Goal: Task Accomplishment & Management: Complete application form

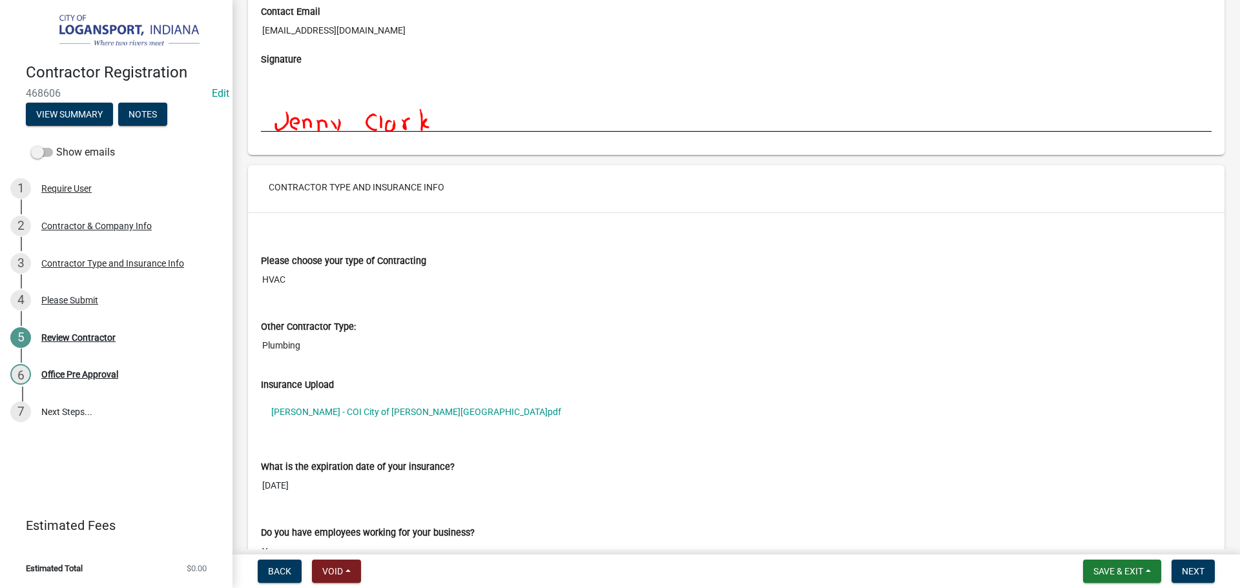
scroll to position [904, 0]
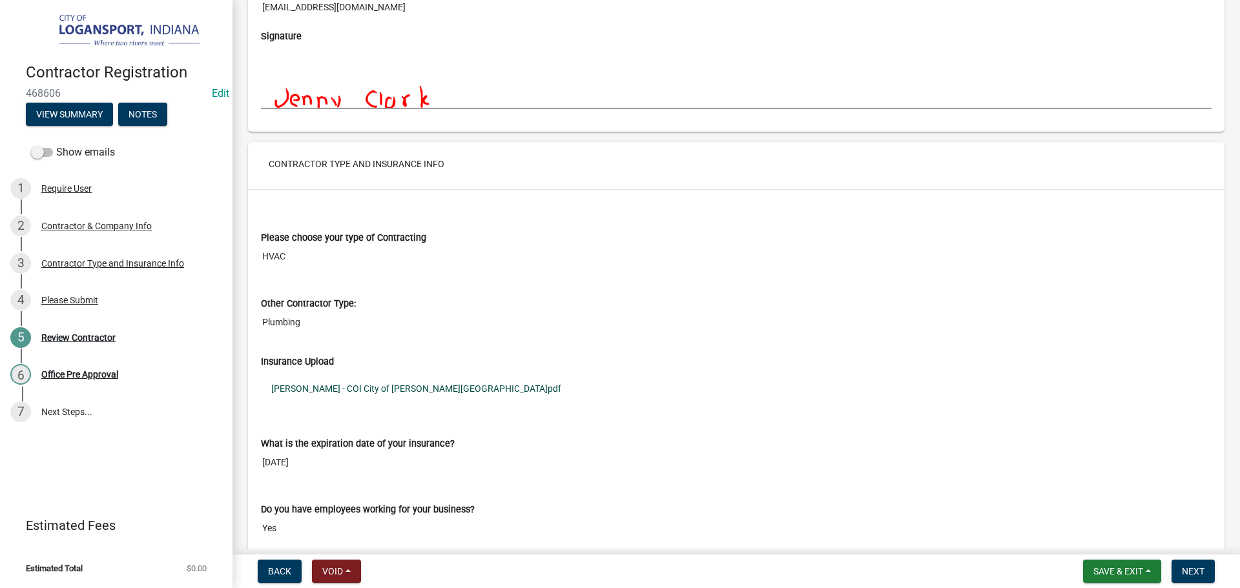
click at [404, 386] on link "[PERSON_NAME] - COI City of [PERSON_NAME][GEOGRAPHIC_DATA]pdf" at bounding box center [736, 389] width 951 height 30
click at [1194, 573] on span "Next" at bounding box center [1193, 571] width 23 height 10
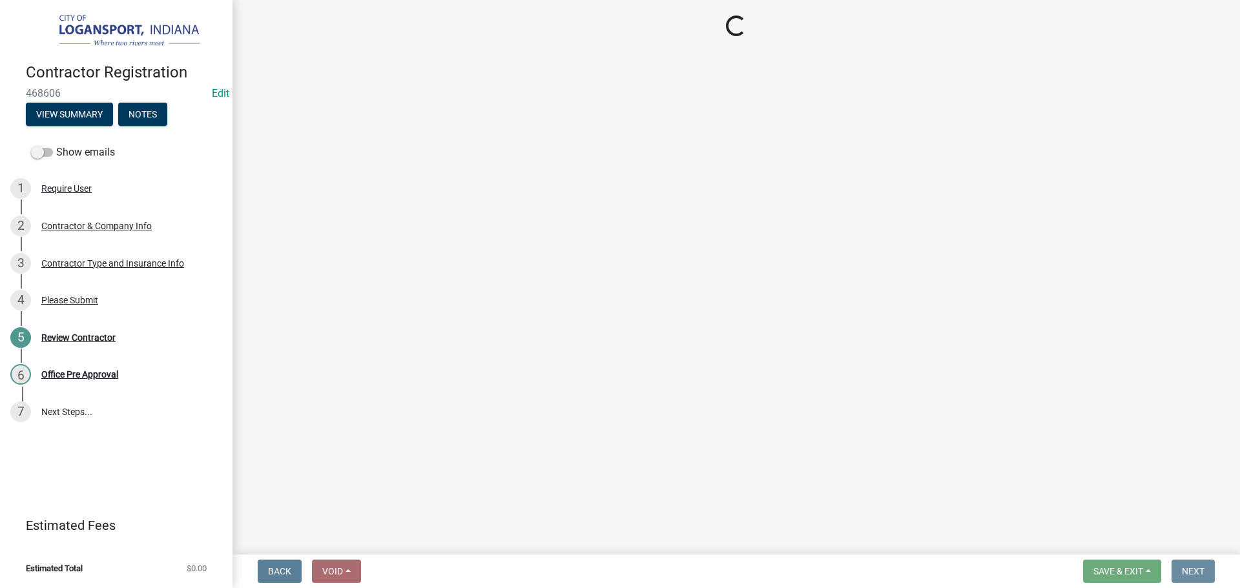
scroll to position [0, 0]
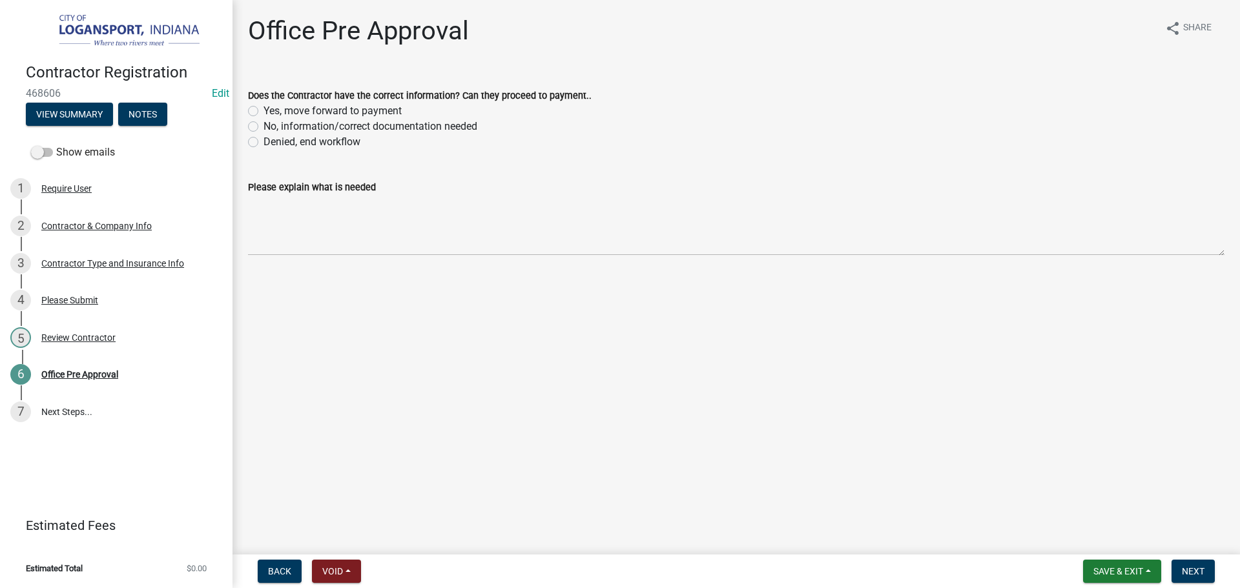
click at [263, 108] on label "Yes, move forward to payment" at bounding box center [332, 110] width 138 height 15
click at [263, 108] on input "Yes, move forward to payment" at bounding box center [267, 107] width 8 height 8
radio input "true"
click at [1195, 570] on span "Next" at bounding box center [1193, 571] width 23 height 10
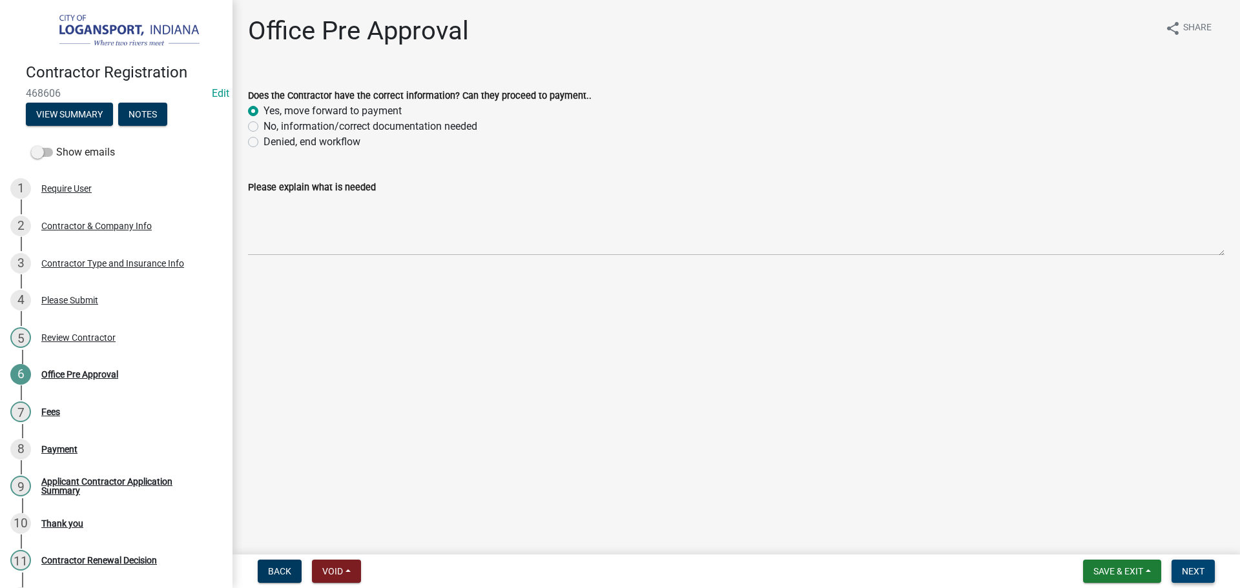
click at [1191, 566] on span "Next" at bounding box center [1193, 571] width 23 height 10
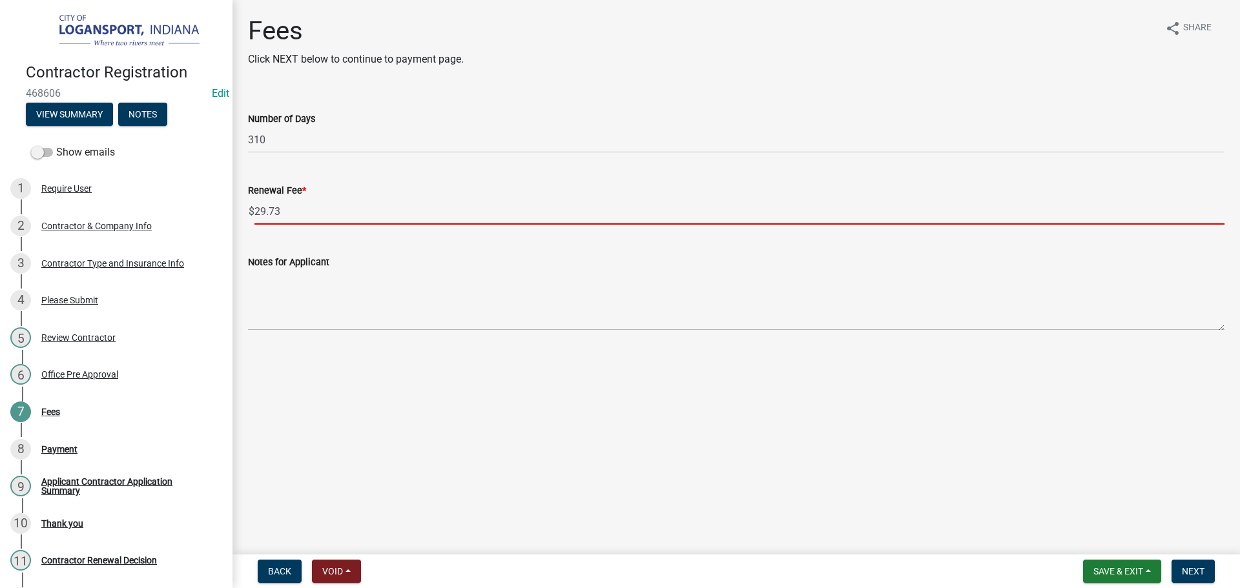
click at [296, 212] on input "29.73" at bounding box center [739, 211] width 970 height 26
click at [295, 212] on input "29.73" at bounding box center [739, 211] width 970 height 26
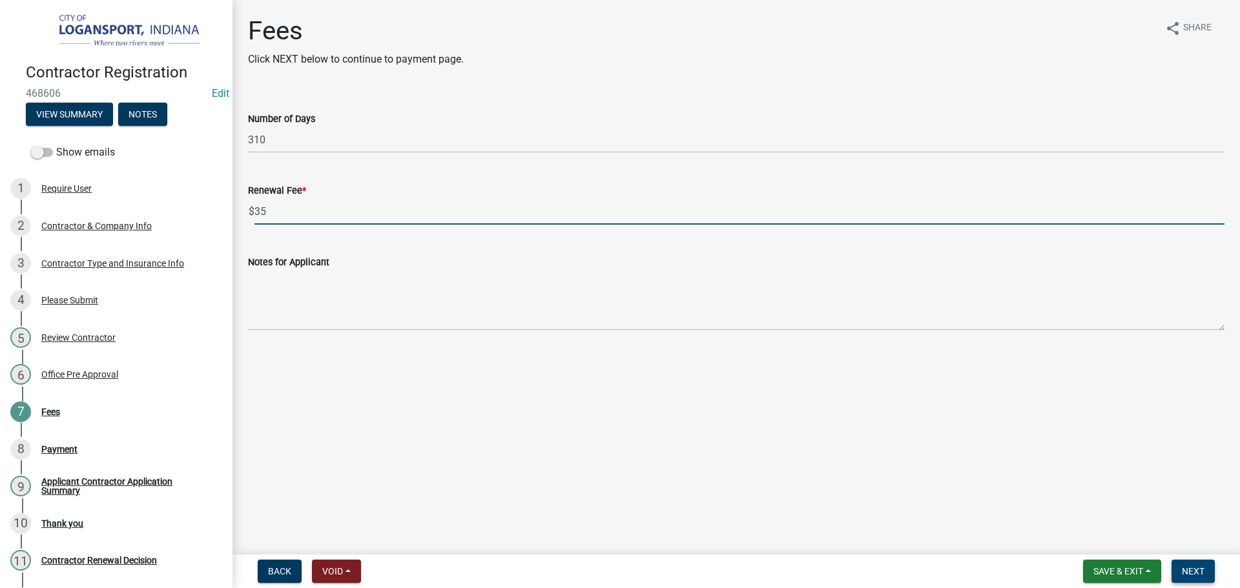
type input "35"
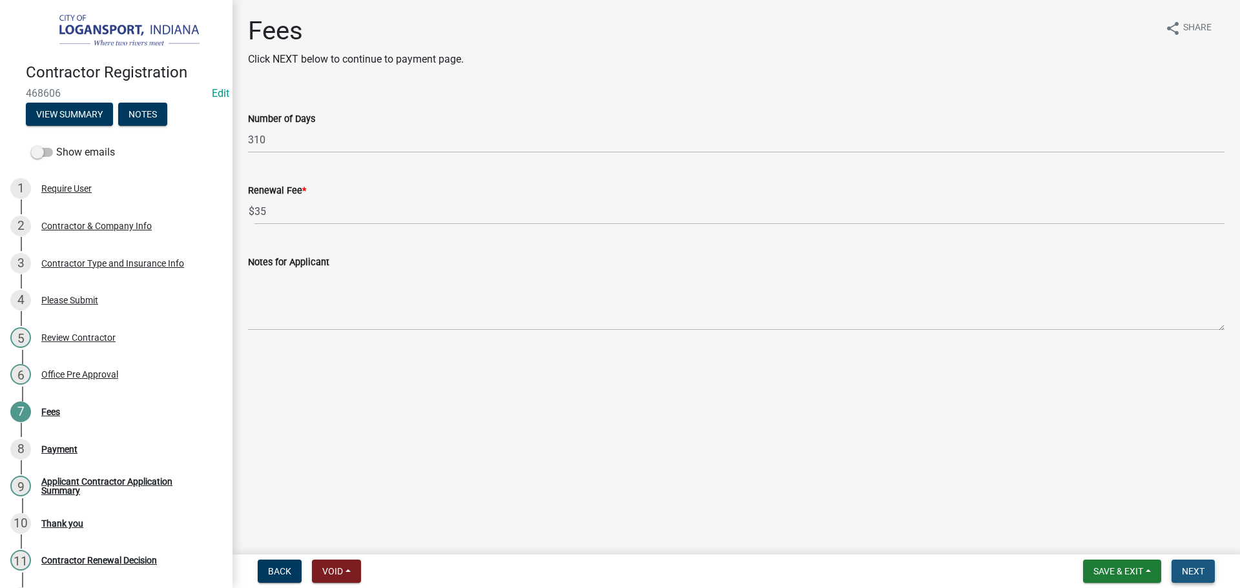
click at [1188, 568] on span "Next" at bounding box center [1193, 571] width 23 height 10
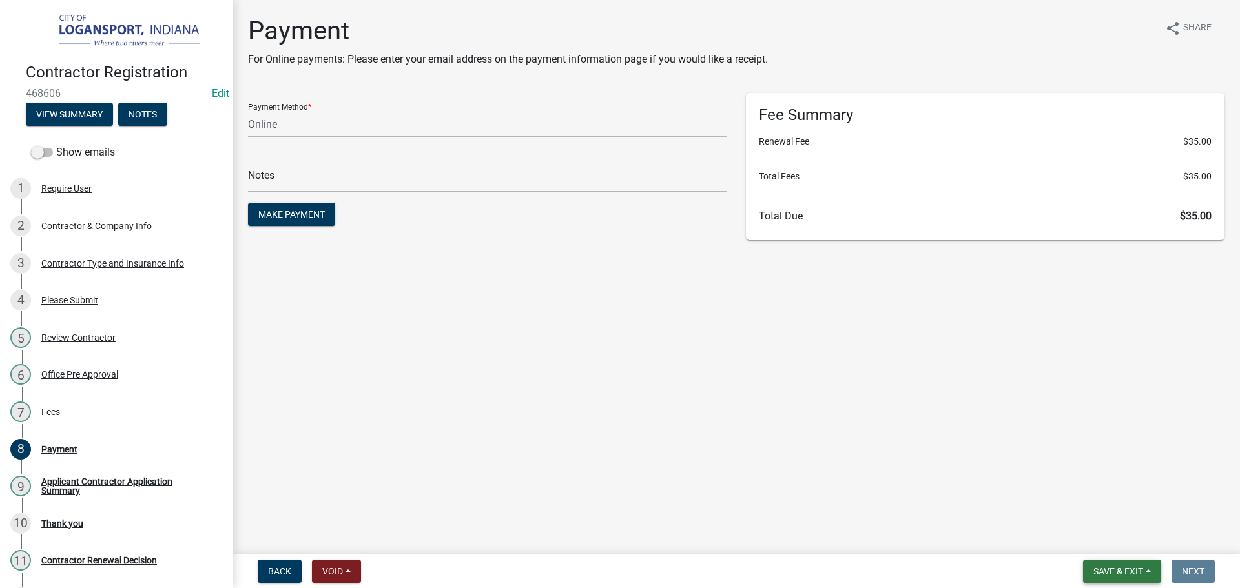
click at [1113, 574] on span "Save & Exit" at bounding box center [1118, 571] width 50 height 10
click at [324, 118] on select "Credit Card POS Check Cash Online" at bounding box center [487, 124] width 479 height 26
select select "1: 0"
click at [248, 111] on select "Credit Card POS Check Cash Online" at bounding box center [487, 124] width 479 height 26
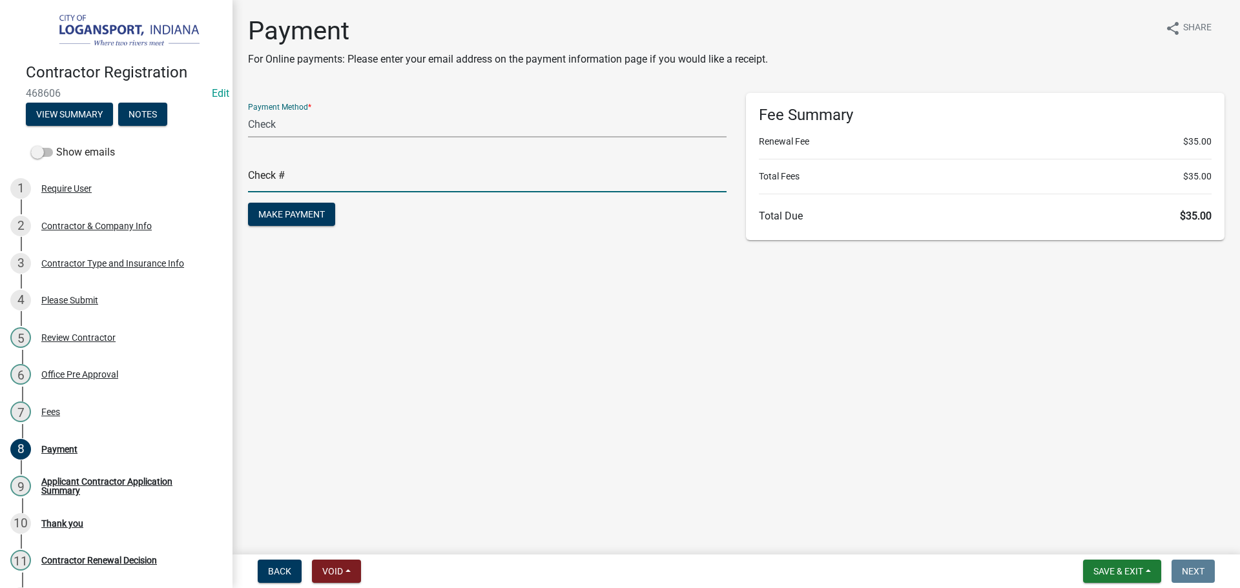
click at [285, 188] on input "text" at bounding box center [487, 179] width 479 height 26
click at [271, 175] on input "text" at bounding box center [487, 179] width 479 height 26
type input "117843"
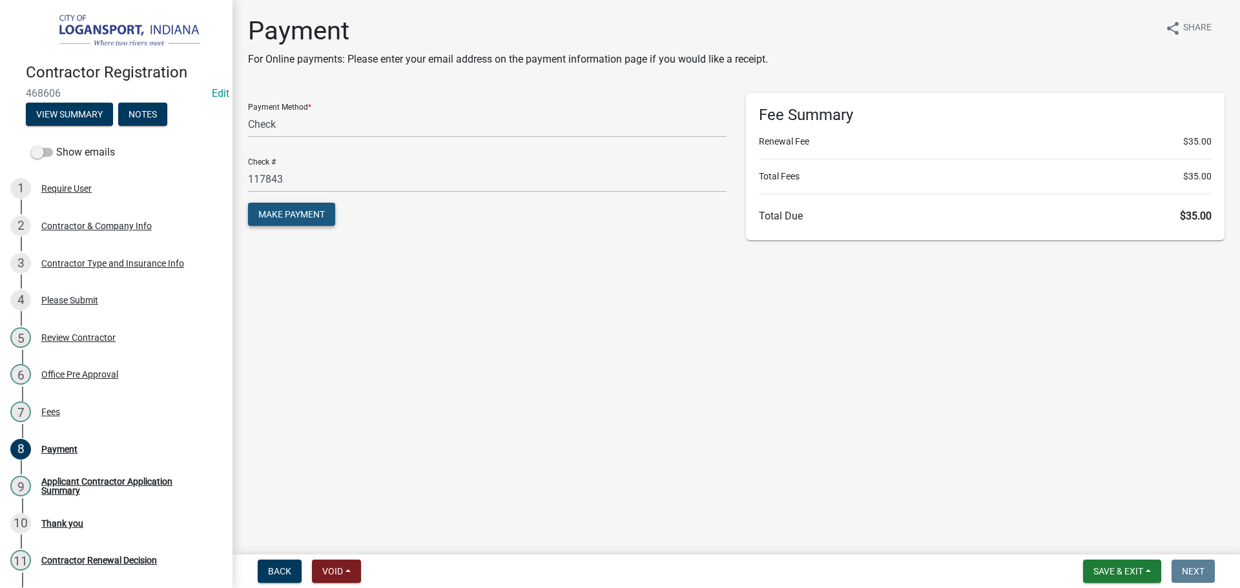
click at [289, 215] on span "Make Payment" at bounding box center [291, 214] width 67 height 10
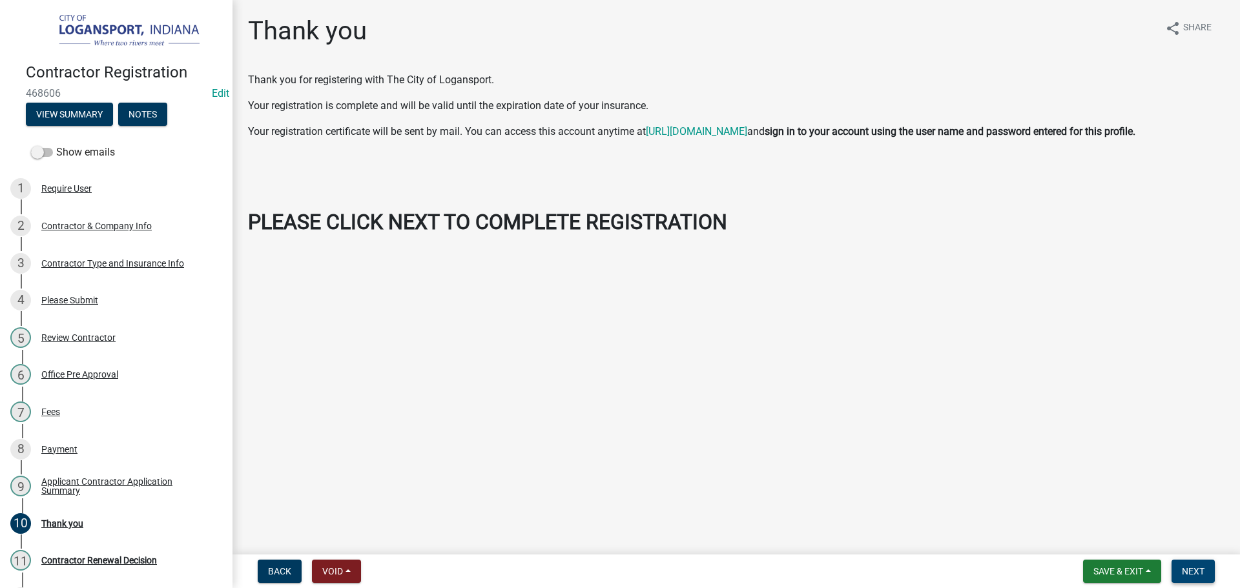
click at [1198, 560] on button "Next" at bounding box center [1192, 571] width 43 height 23
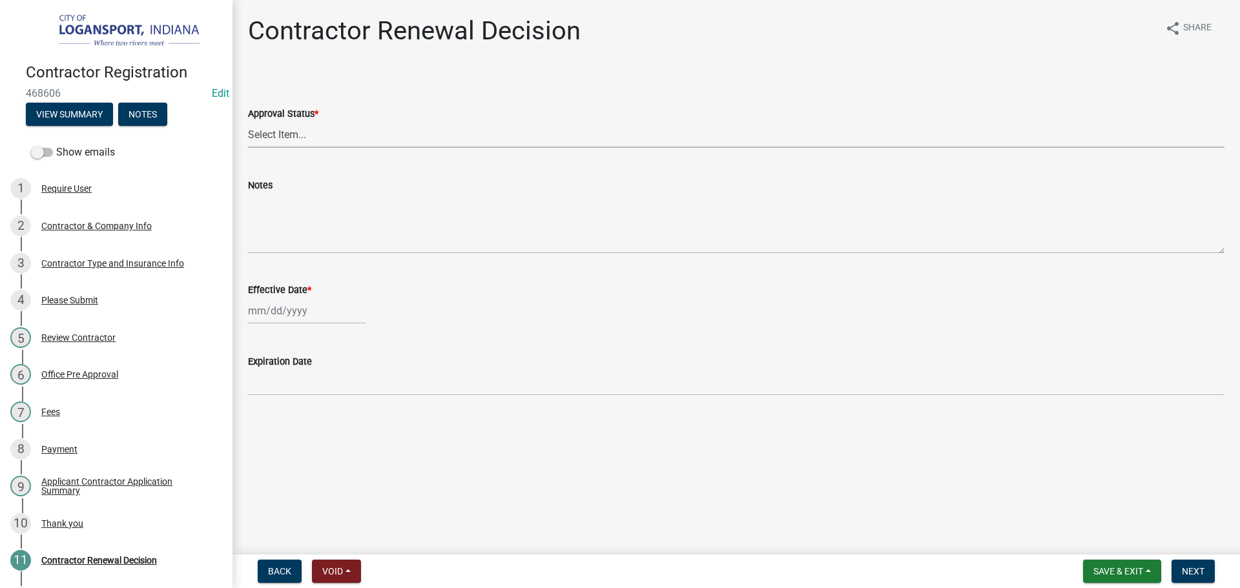
click at [324, 134] on select "Select Item... Approved Denied" at bounding box center [736, 134] width 976 height 26
click at [248, 121] on select "Select Item... Approved Denied" at bounding box center [736, 134] width 976 height 26
select select "30db8998-795d-4bbe-8e49-f1ade8865815"
select select "8"
select select "2025"
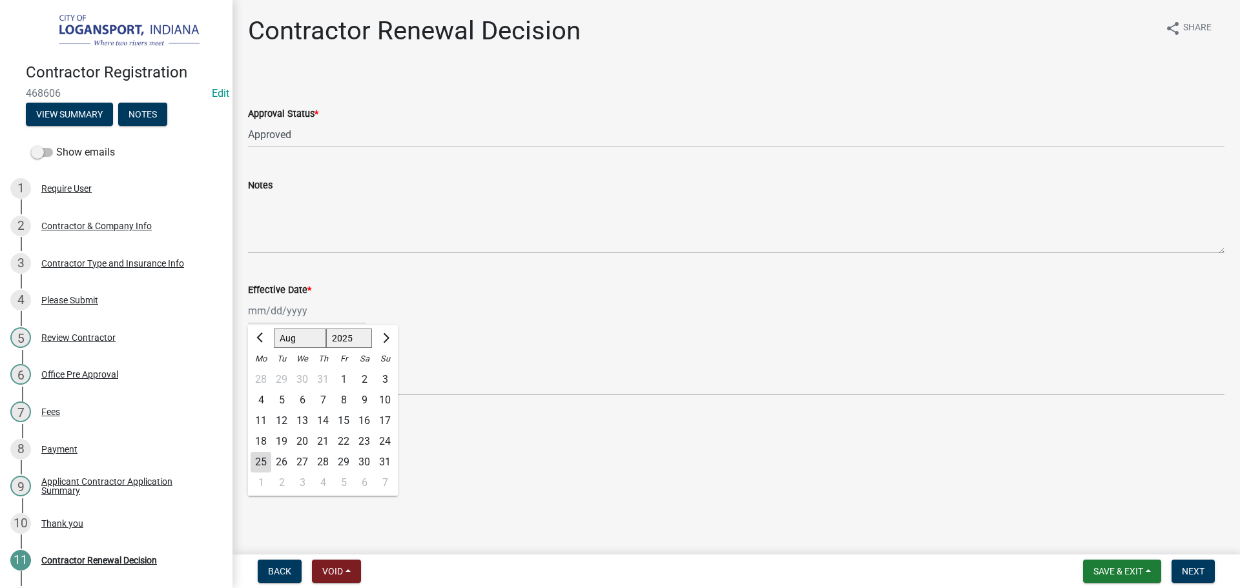
click at [308, 318] on div "Jan Feb Mar Apr May Jun Jul Aug Sep Oct Nov Dec 1525 1526 1527 1528 1529 1530 1…" at bounding box center [307, 311] width 118 height 26
click at [254, 462] on div "25" at bounding box center [261, 462] width 21 height 21
type input "[DATE]"
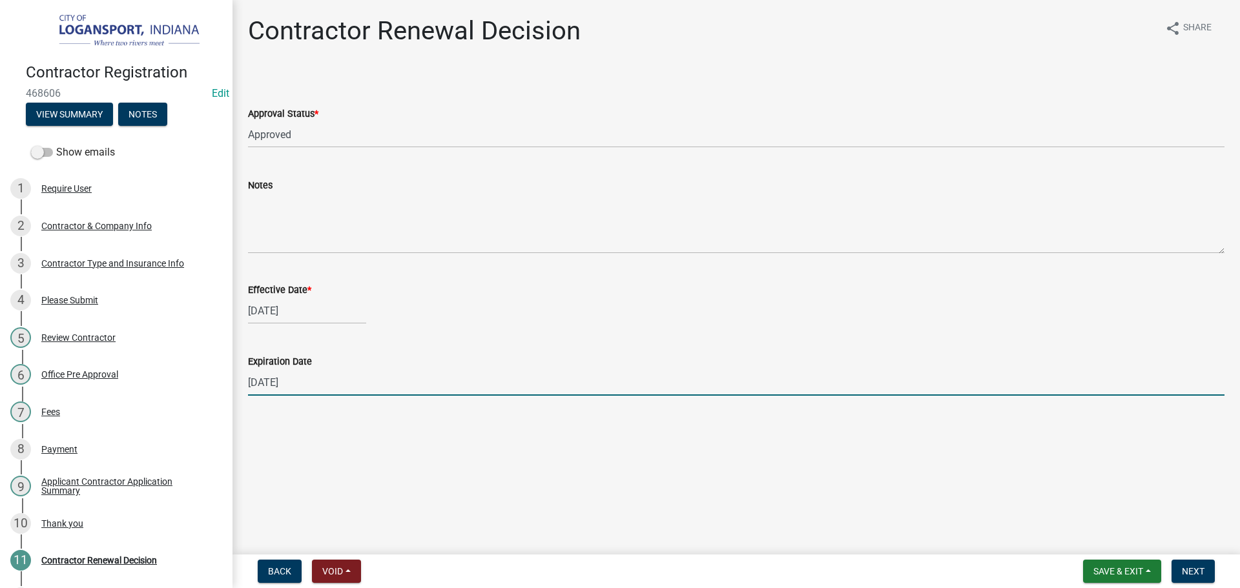
click at [366, 389] on input "12/31/2025" at bounding box center [736, 382] width 976 height 26
type input "07/01/2026"
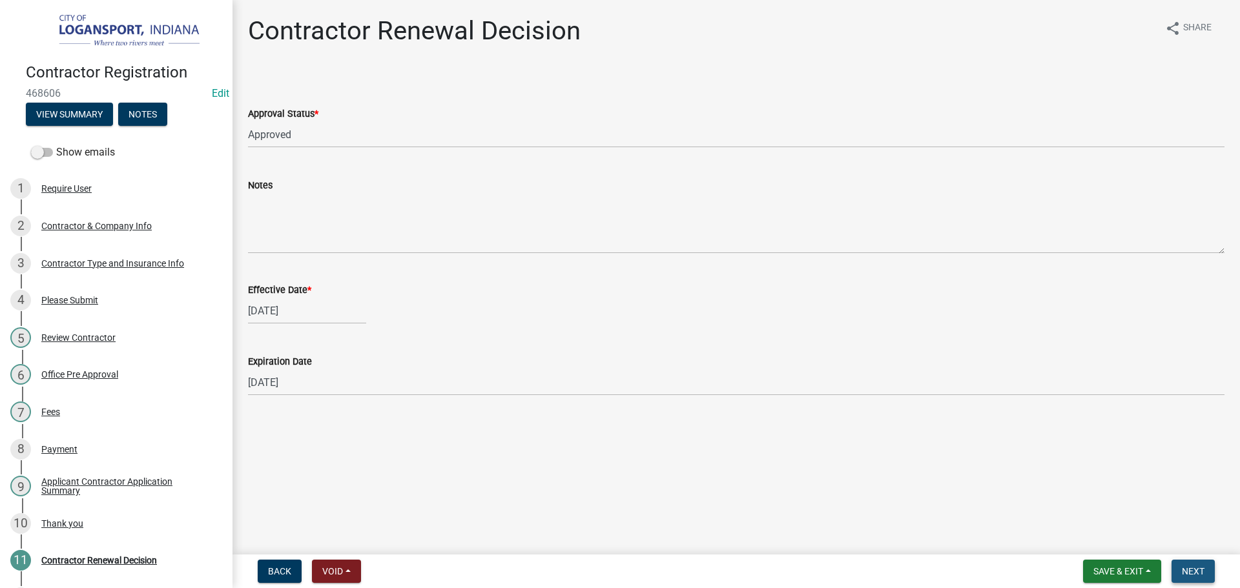
click at [1199, 572] on span "Next" at bounding box center [1193, 571] width 23 height 10
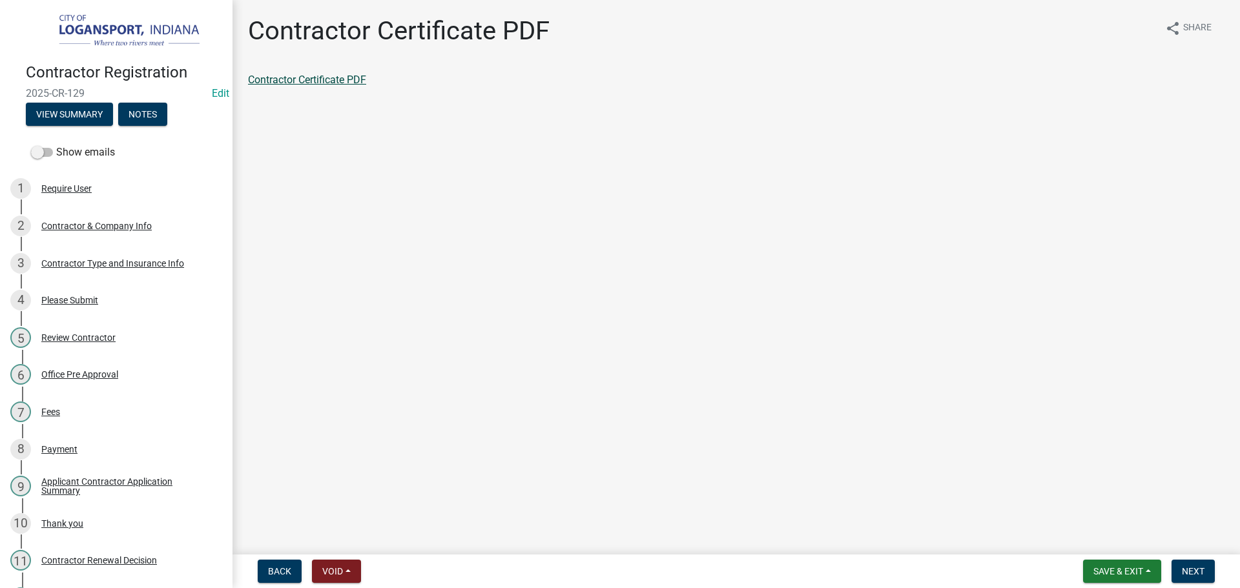
click at [269, 82] on link "Contractor Certificate PDF" at bounding box center [307, 80] width 118 height 12
click at [1196, 578] on button "Next" at bounding box center [1192, 571] width 43 height 23
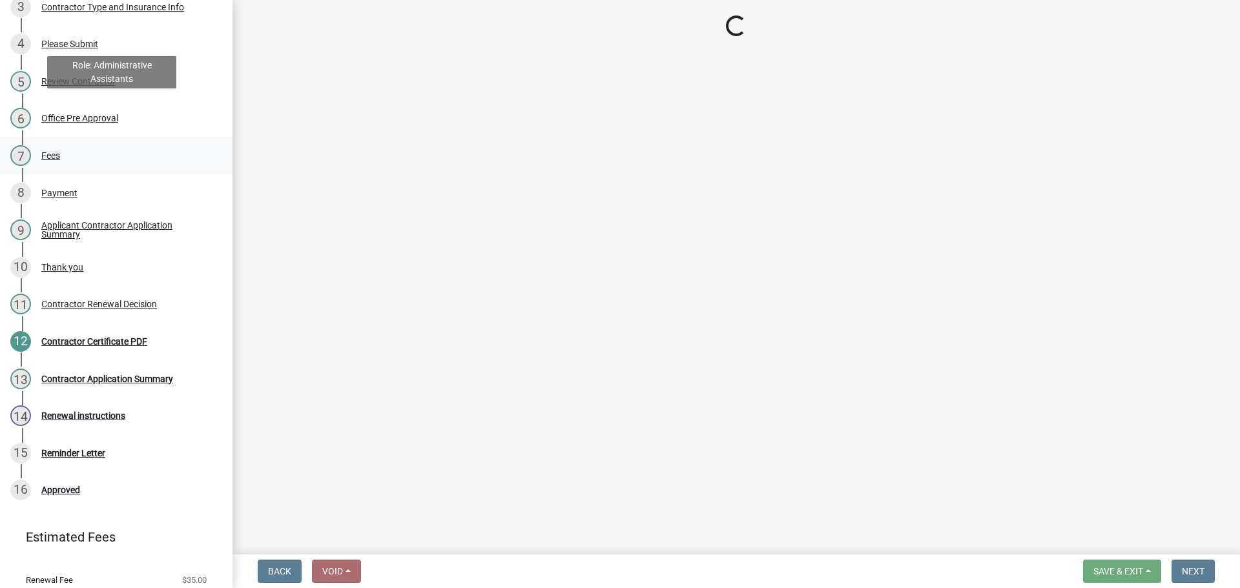
scroll to position [295, 0]
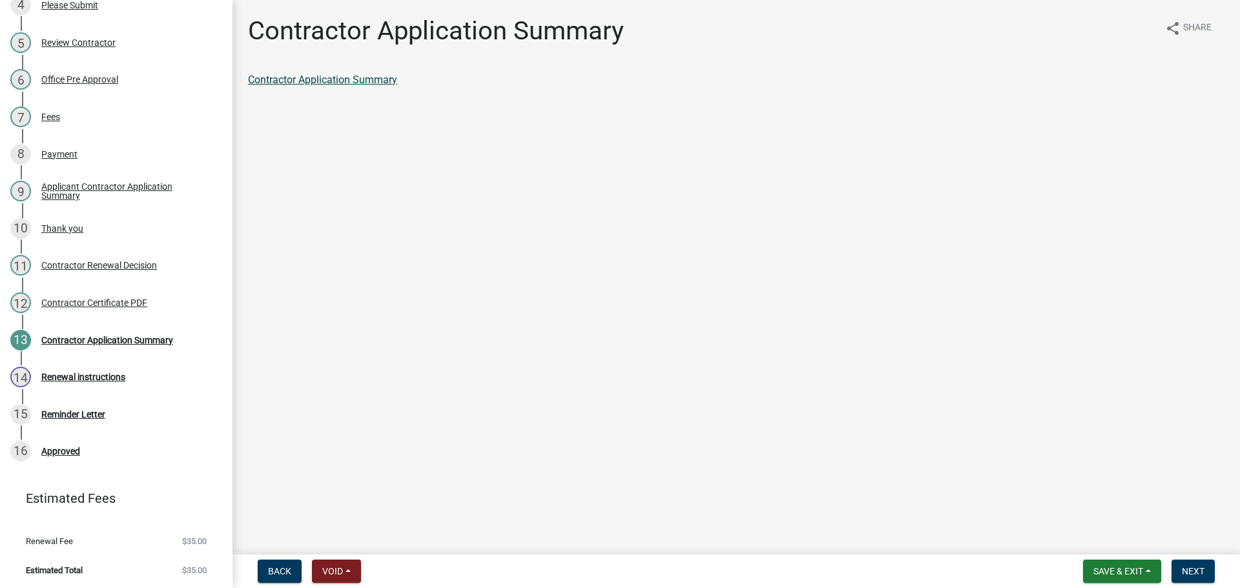
click at [362, 76] on link "Contractor Application Summary" at bounding box center [322, 80] width 149 height 12
click at [1190, 570] on span "Next" at bounding box center [1193, 571] width 23 height 10
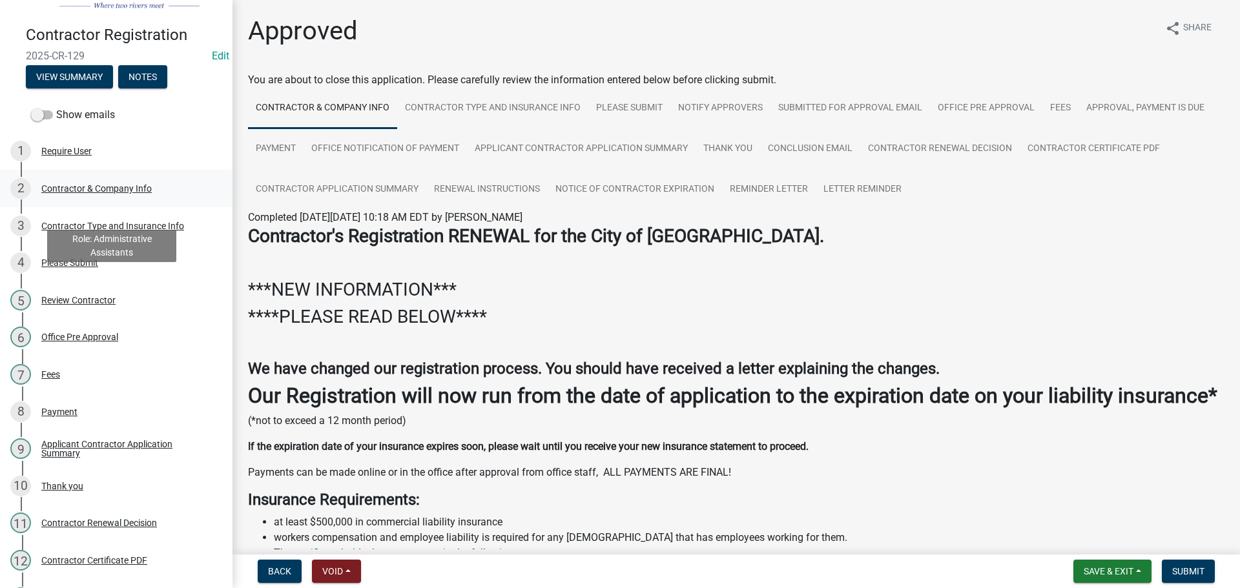
scroll to position [37, 0]
click at [59, 296] on div "Review Contractor" at bounding box center [78, 300] width 74 height 9
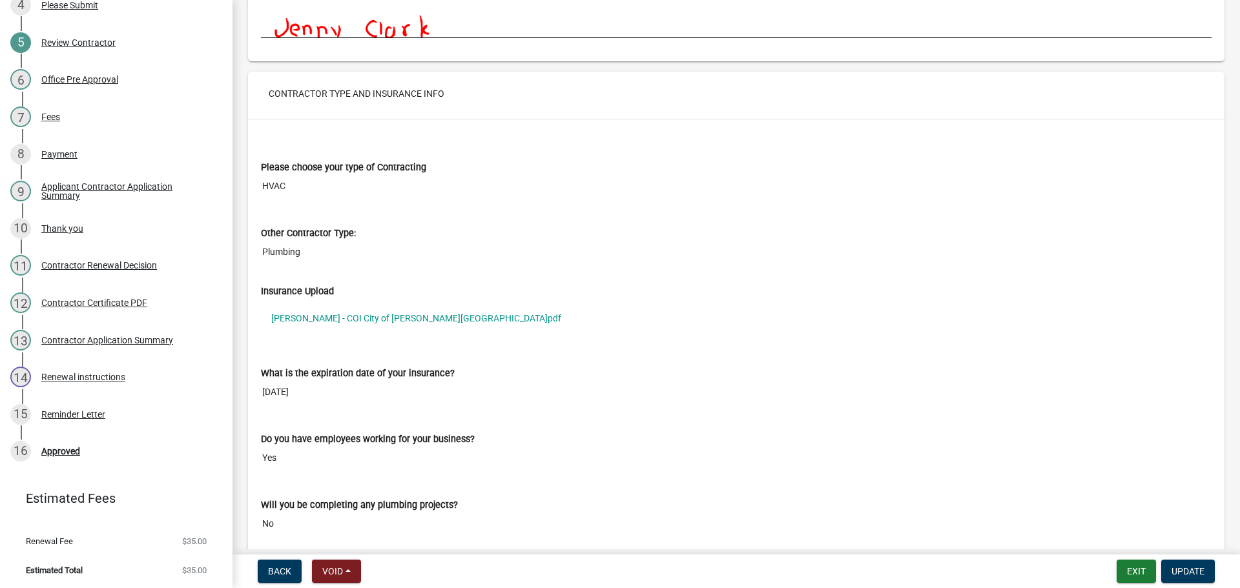
scroll to position [969, 0]
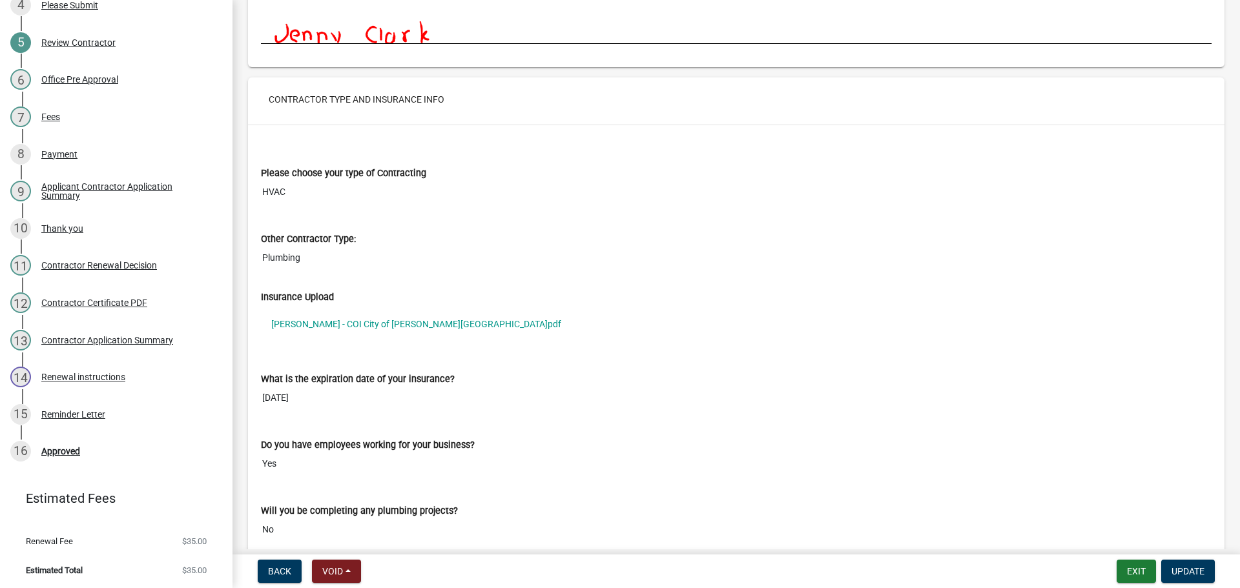
click at [303, 260] on input "Plumbing" at bounding box center [736, 258] width 951 height 24
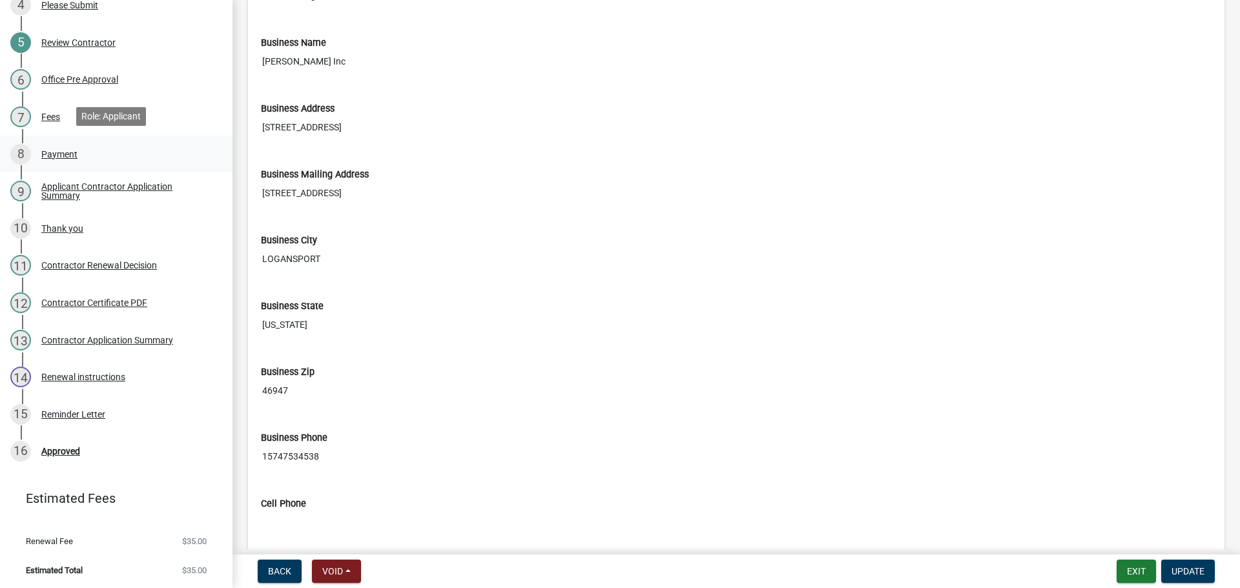
scroll to position [0, 0]
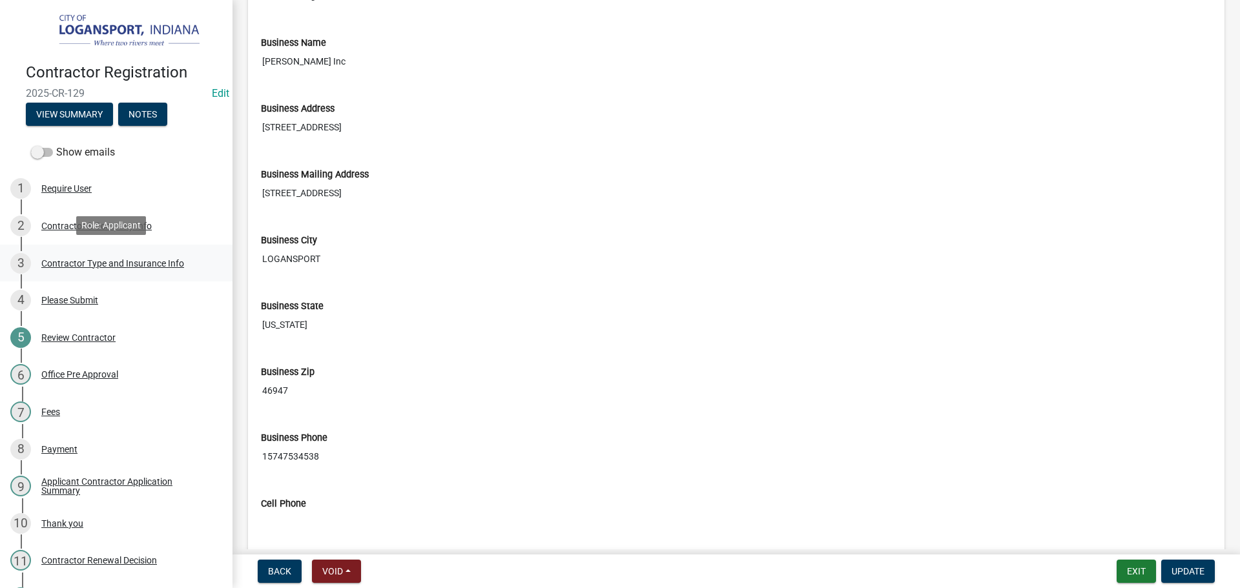
click at [87, 264] on div "Contractor Type and Insurance Info" at bounding box center [112, 263] width 143 height 9
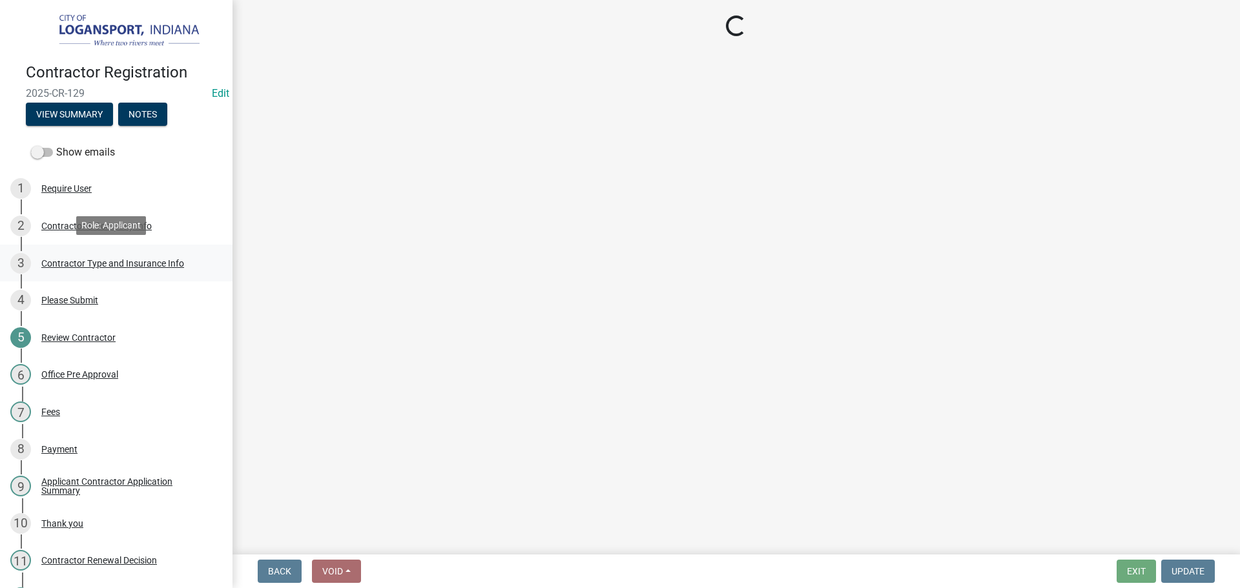
select select "6ed46f1b-89b7-48af-a87c-a0d63f2447d2"
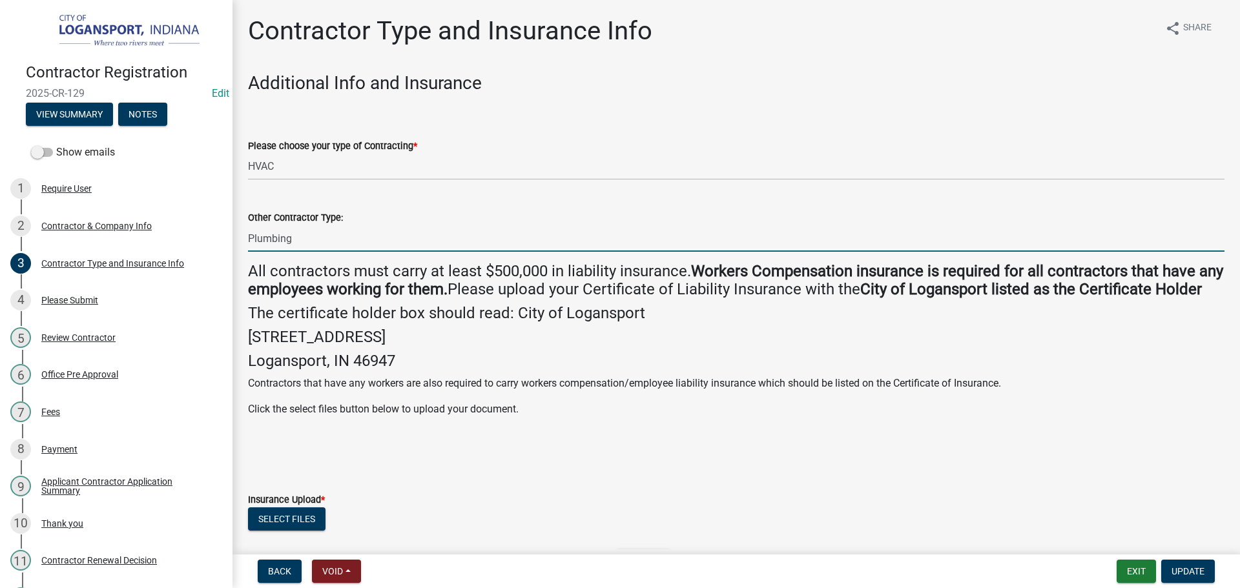
drag, startPoint x: 300, startPoint y: 238, endPoint x: 246, endPoint y: 242, distance: 54.4
click at [246, 242] on div "Other Contractor Type: Plumbing" at bounding box center [736, 222] width 996 height 60
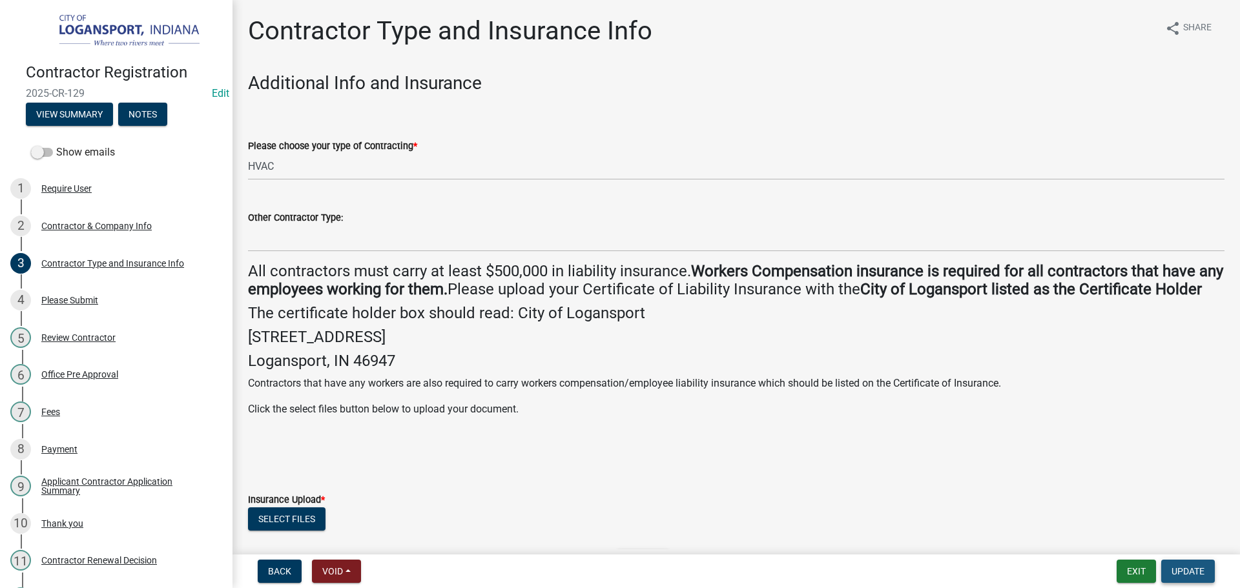
click at [1199, 573] on span "Update" at bounding box center [1187, 571] width 33 height 10
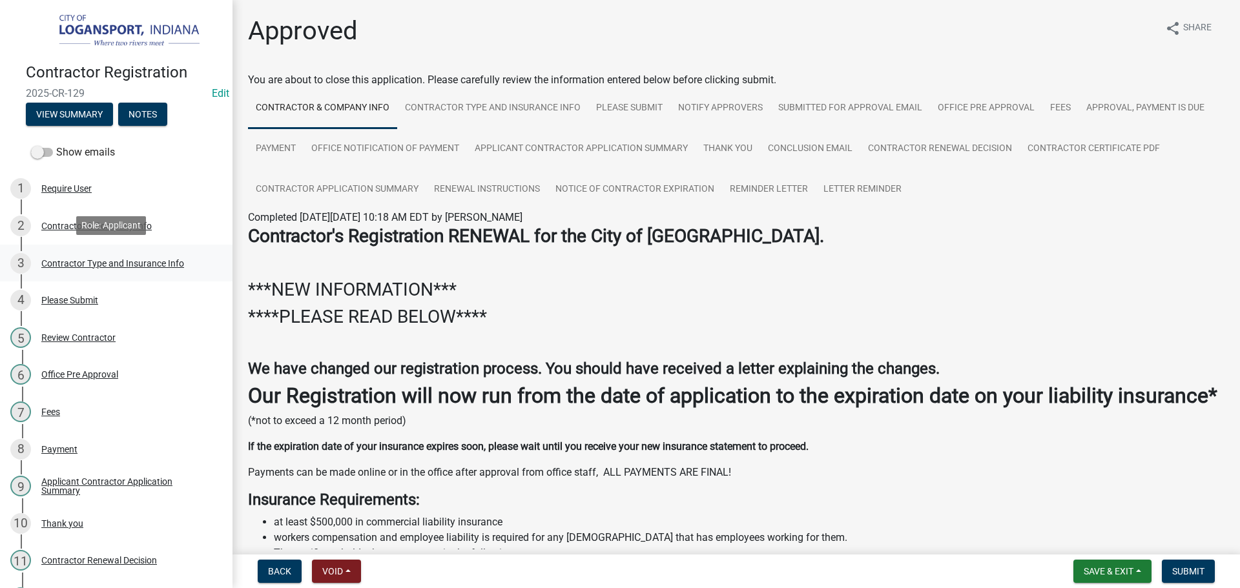
click at [93, 260] on div "Contractor Type and Insurance Info" at bounding box center [112, 263] width 143 height 9
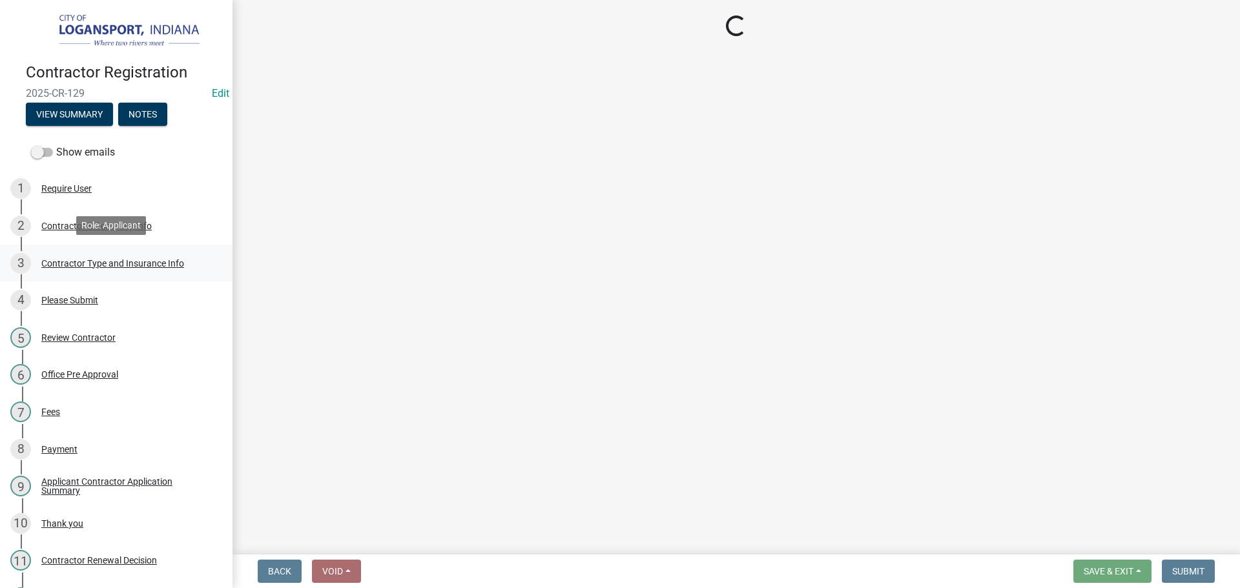
select select "6ed46f1b-89b7-48af-a87c-a0d63f2447d2"
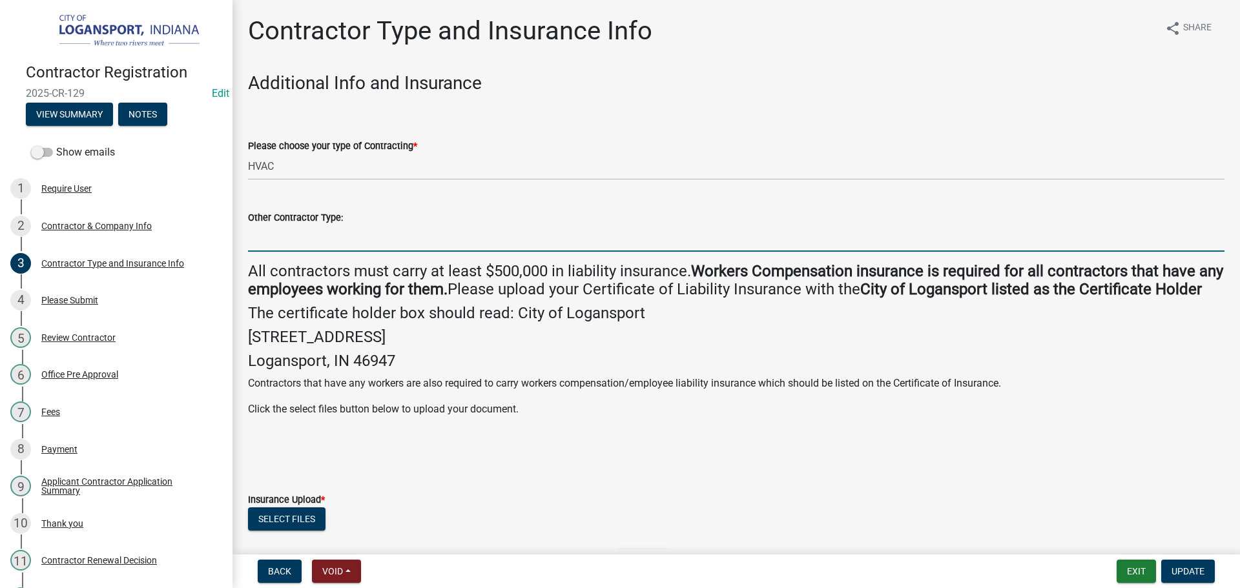
click at [311, 237] on input "Other Contractor Type:" at bounding box center [736, 238] width 976 height 26
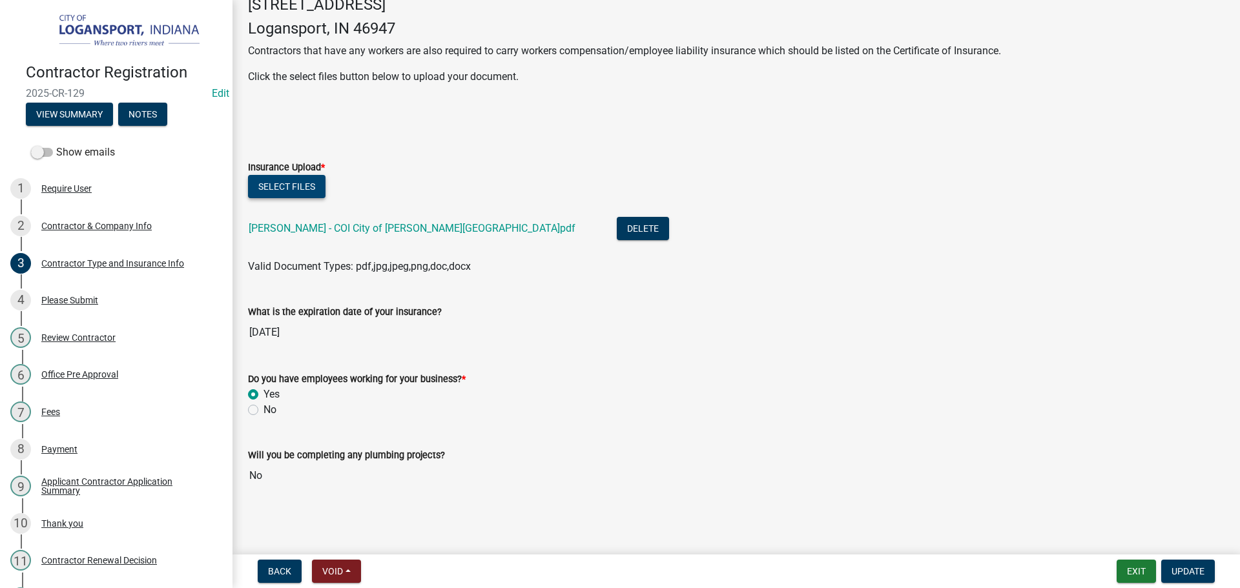
scroll to position [351, 0]
type input "Plumbing"
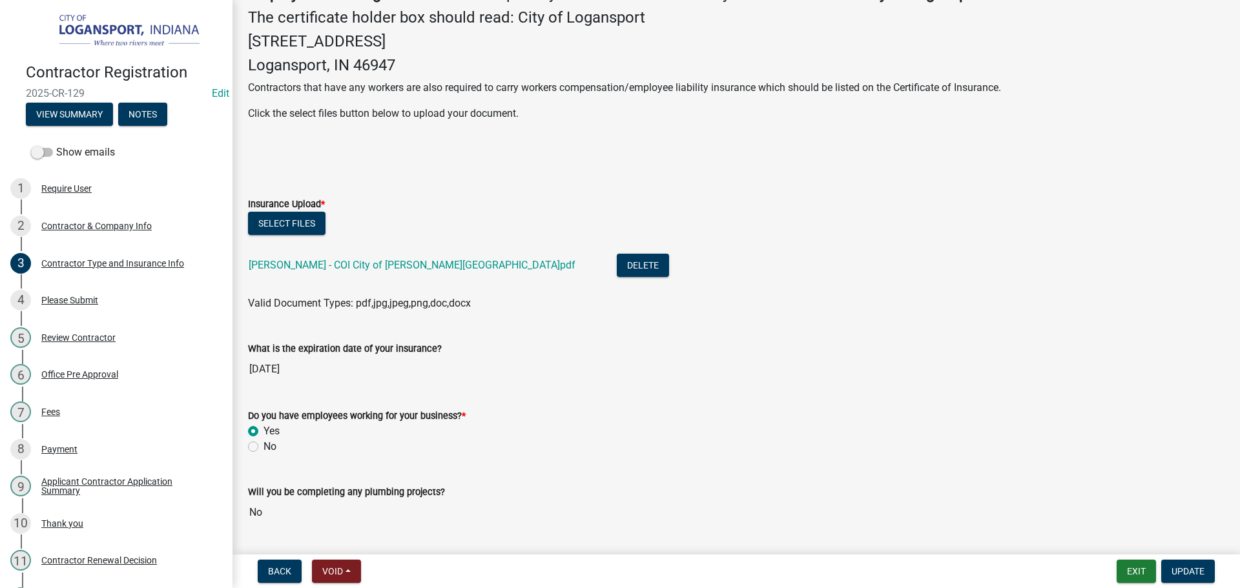
scroll to position [0, 0]
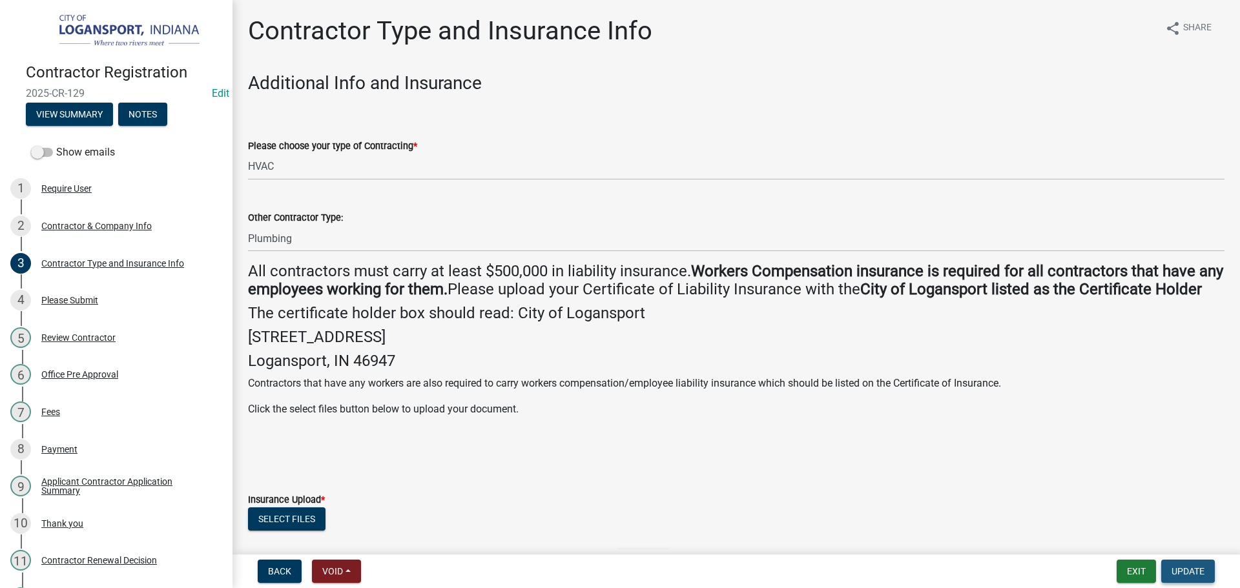
click at [1190, 566] on span "Update" at bounding box center [1187, 571] width 33 height 10
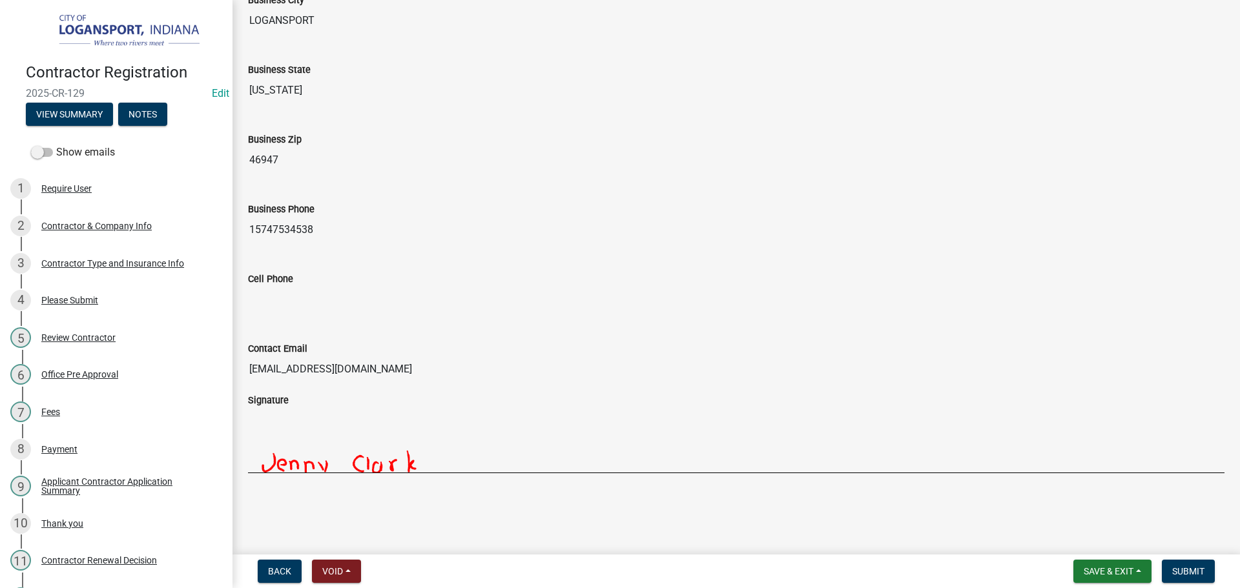
scroll to position [1108, 0]
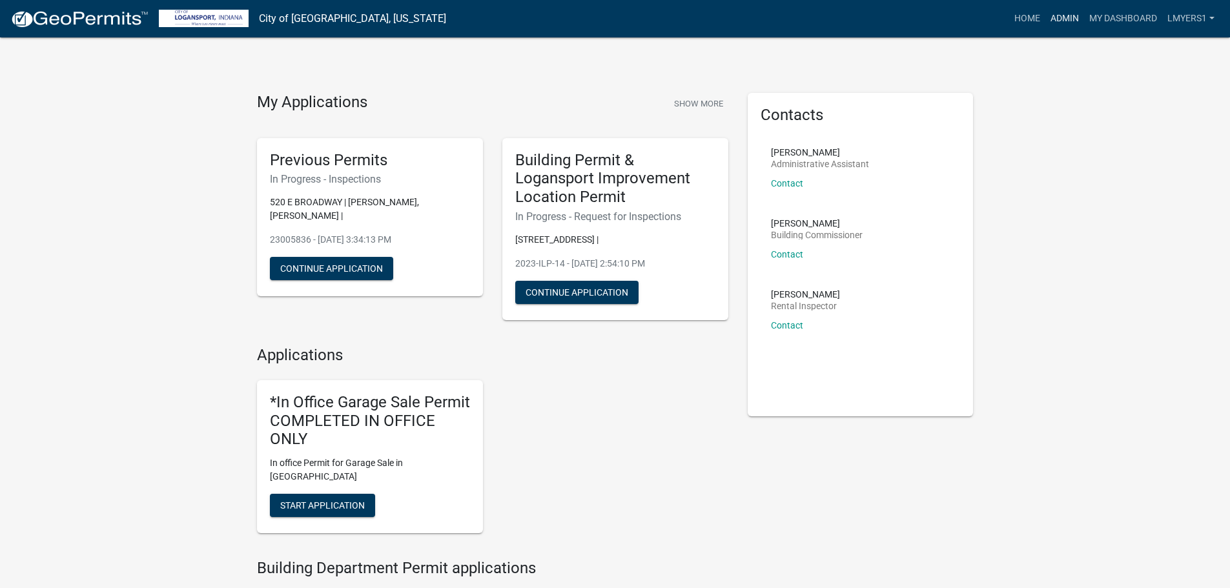
click at [1065, 18] on link "Admin" at bounding box center [1065, 18] width 39 height 25
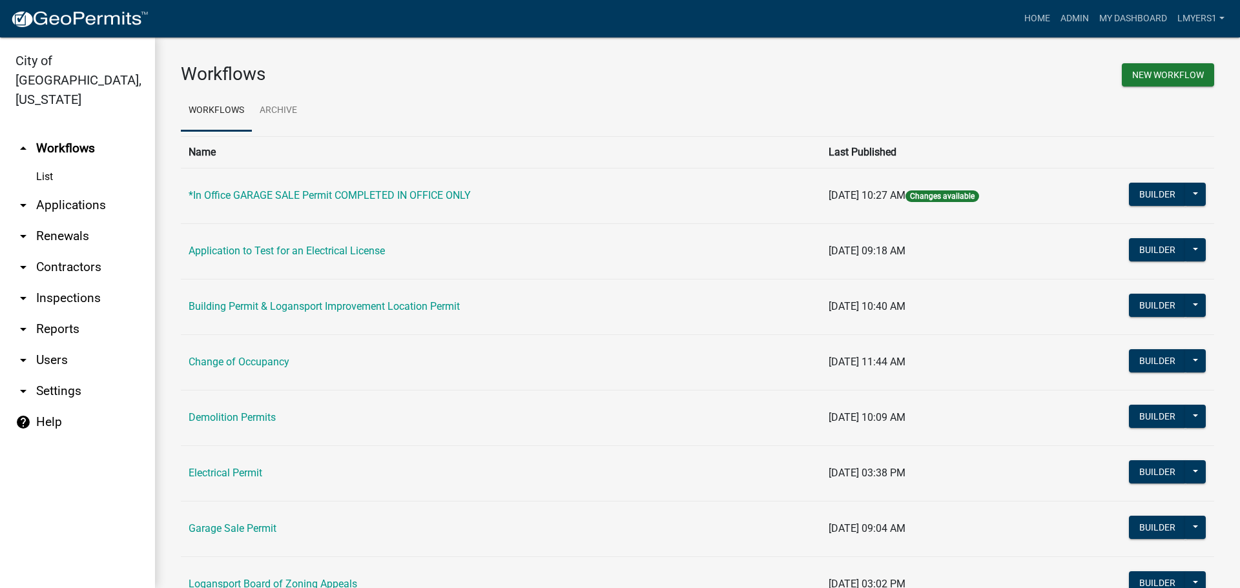
click at [64, 190] on link "arrow_drop_down Applications" at bounding box center [77, 205] width 155 height 31
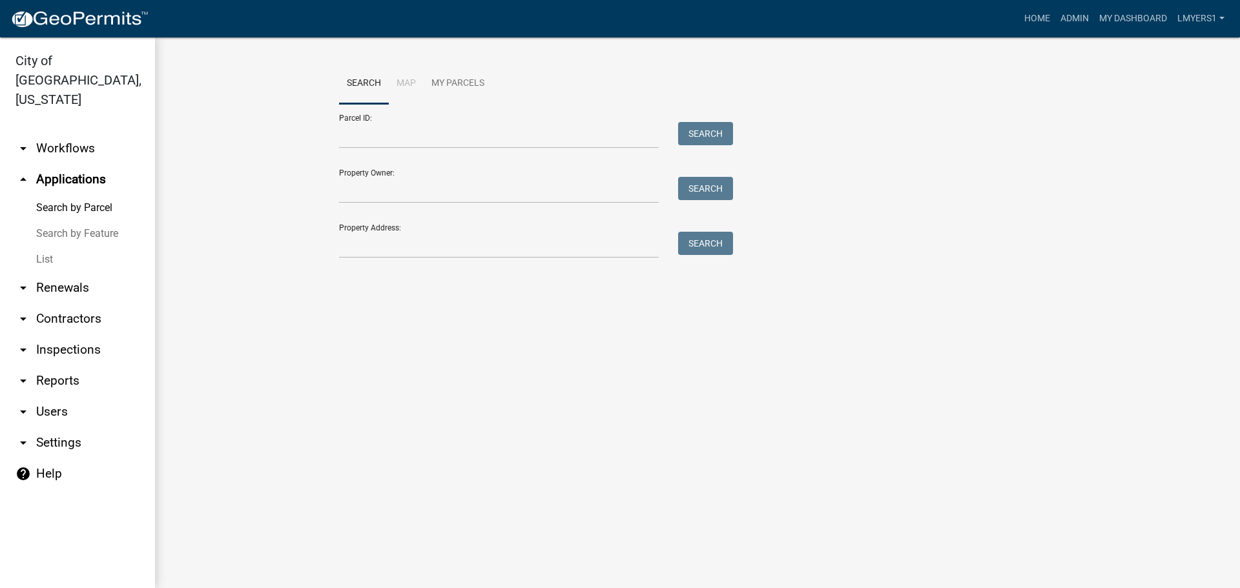
click at [39, 247] on link "List" at bounding box center [77, 260] width 155 height 26
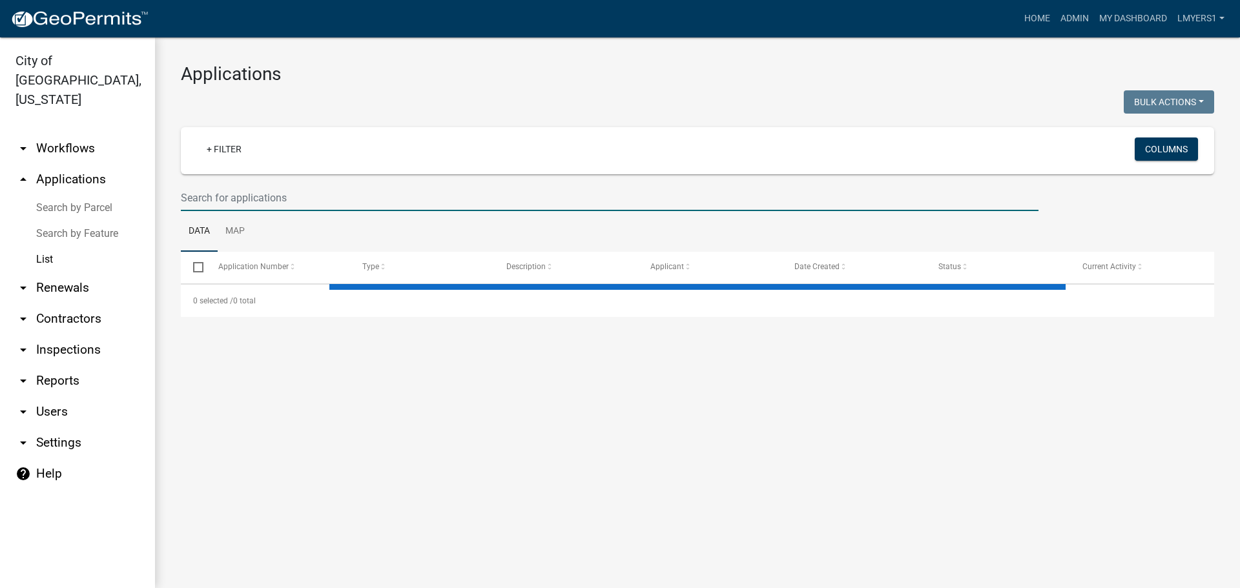
click at [199, 199] on input "text" at bounding box center [610, 198] width 858 height 26
select select "3: 100"
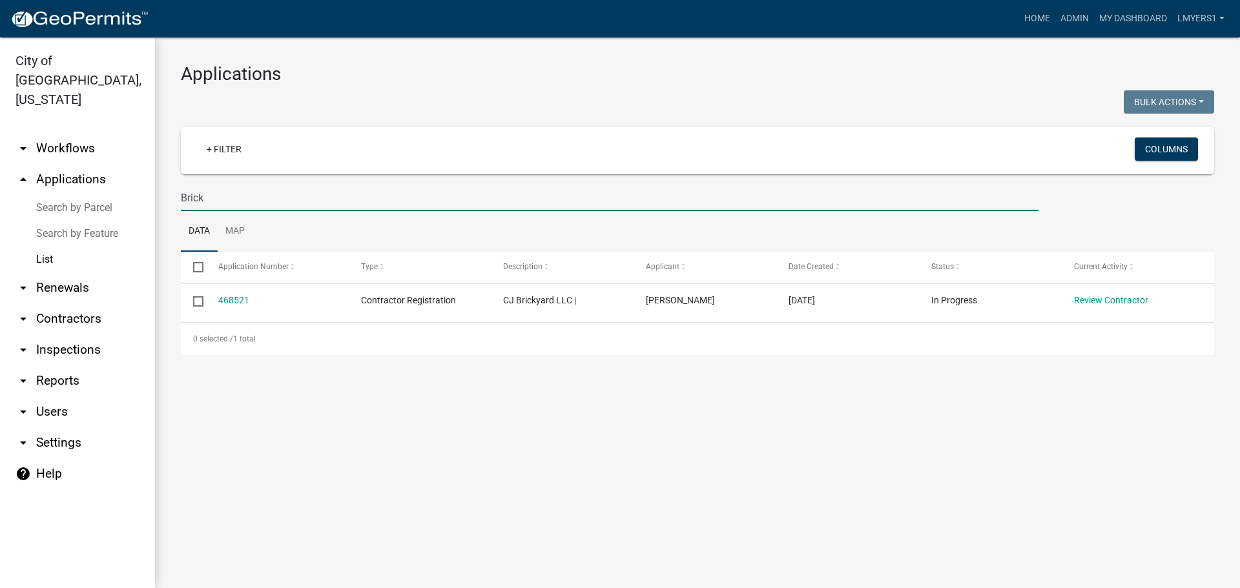
type input "Brick"
click at [325, 440] on main "Applications Bulk Actions Void Expire Lock Withdraw + Filter Columns Brick Data…" at bounding box center [697, 312] width 1085 height 551
click at [218, 195] on input "Brick" at bounding box center [610, 198] width 858 height 26
drag, startPoint x: 210, startPoint y: 196, endPoint x: 167, endPoint y: 192, distance: 42.8
click at [167, 192] on div "Applications Bulk Actions Void Expire Lock Withdraw + Filter Columns Brick Data…" at bounding box center [697, 208] width 1085 height 343
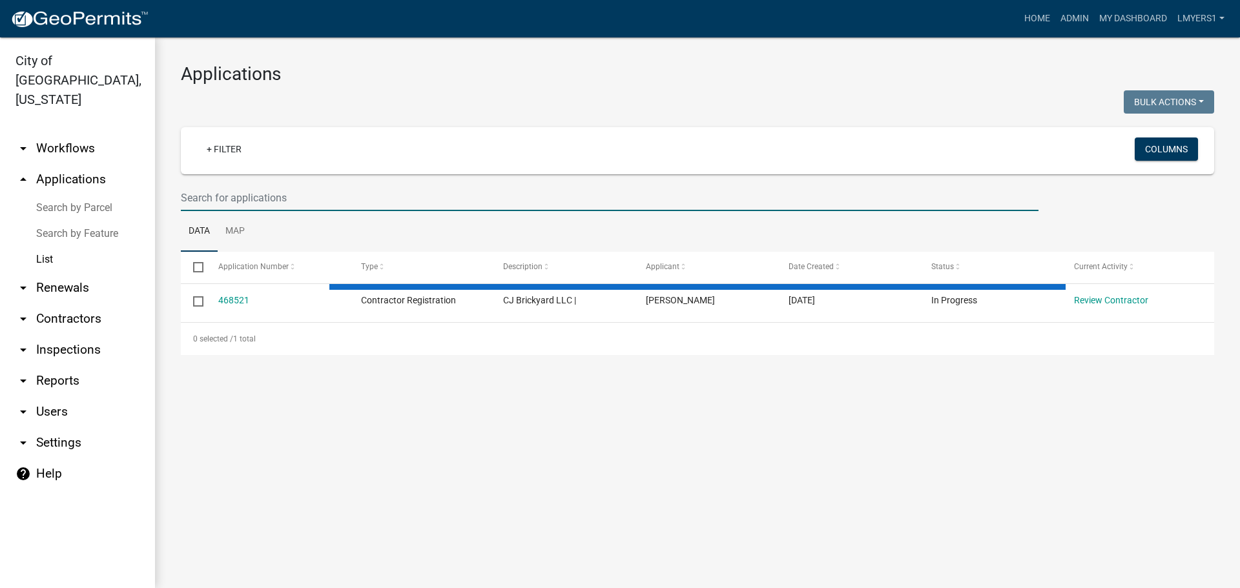
select select "3: 100"
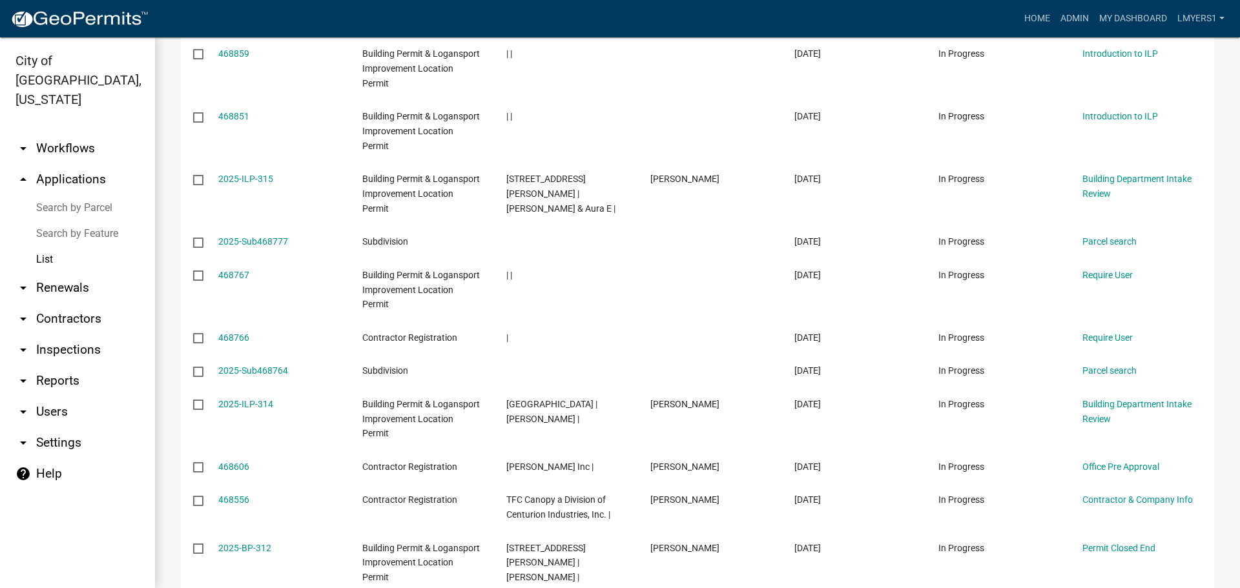
scroll to position [387, 0]
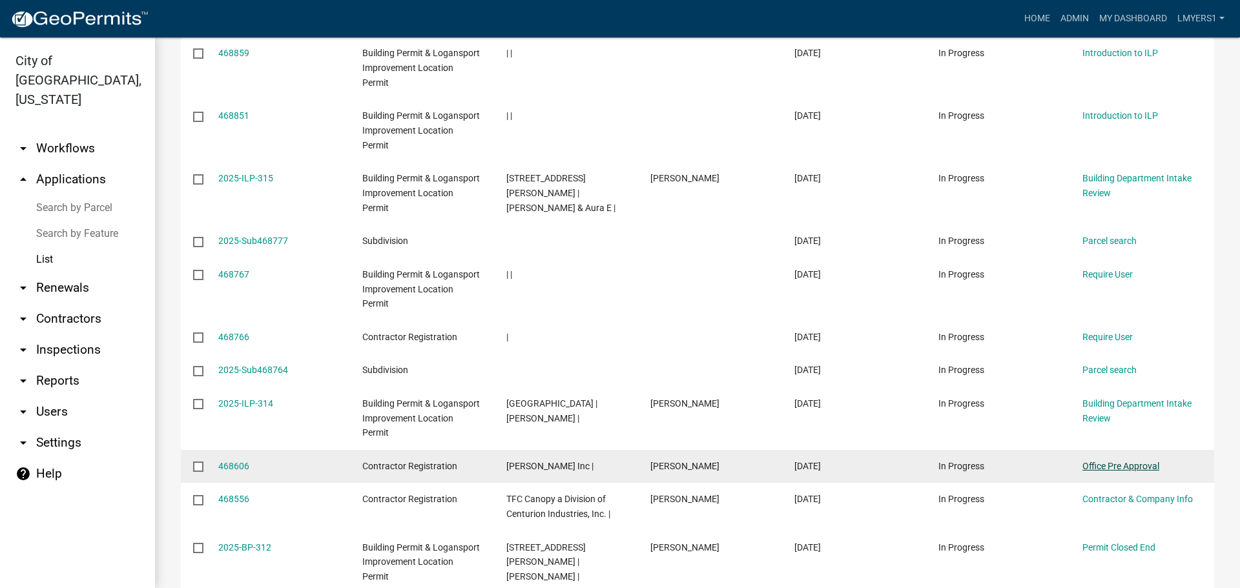
click at [1153, 461] on link "Office Pre Approval" at bounding box center [1120, 466] width 77 height 10
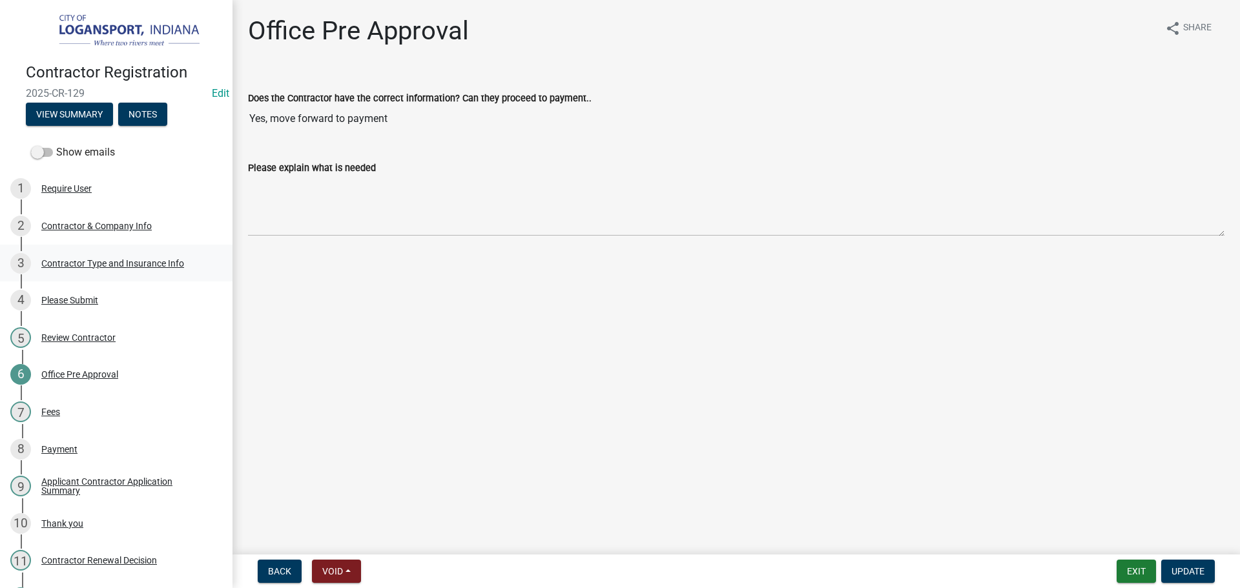
click at [61, 267] on div "3 Contractor Type and Insurance Info" at bounding box center [110, 263] width 201 height 21
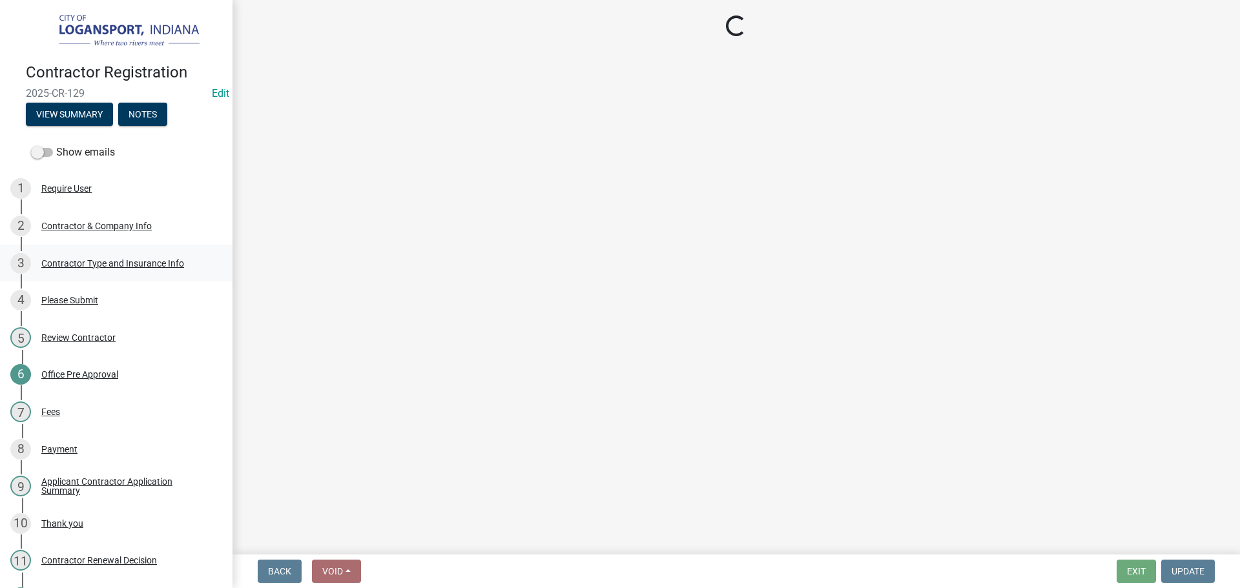
select select "6ed46f1b-89b7-48af-a87c-a0d63f2447d2"
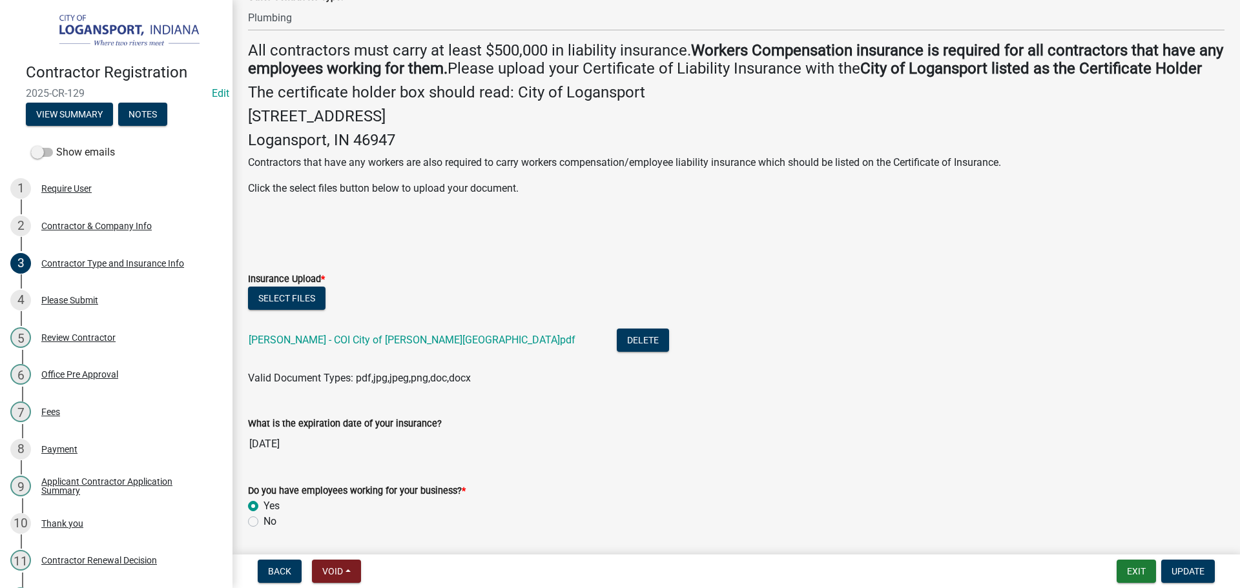
scroll to position [351, 0]
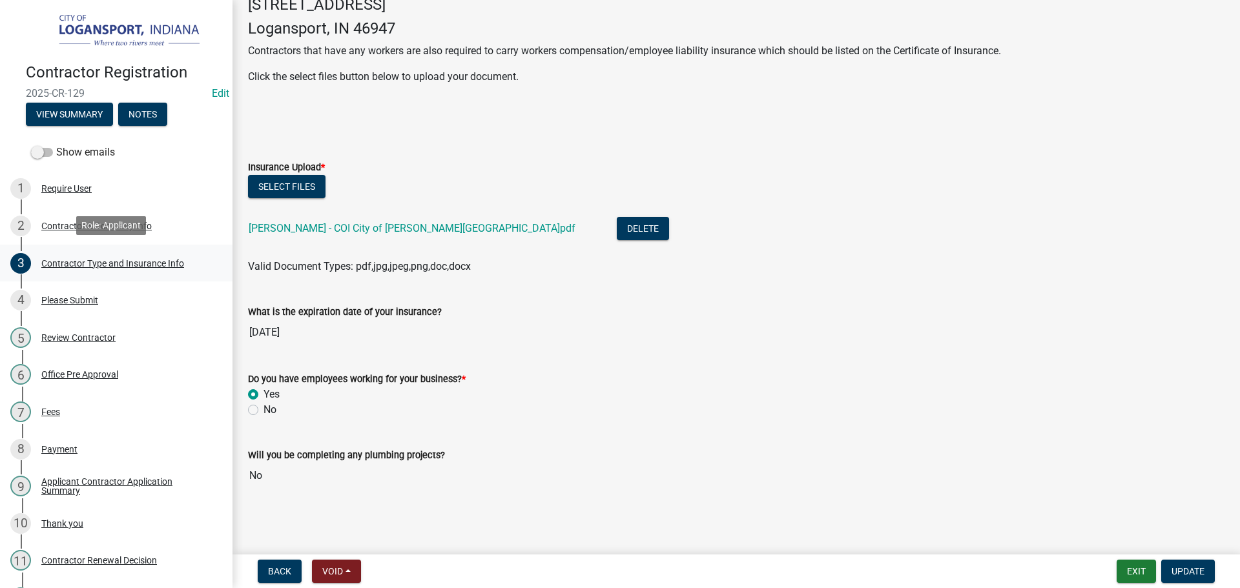
click at [71, 262] on div "Contractor Type and Insurance Info" at bounding box center [112, 263] width 143 height 9
click at [60, 259] on div "Contractor Type and Insurance Info" at bounding box center [112, 263] width 143 height 9
click at [63, 259] on div "Contractor Type and Insurance Info" at bounding box center [112, 263] width 143 height 9
click at [254, 476] on input "No" at bounding box center [736, 476] width 976 height 26
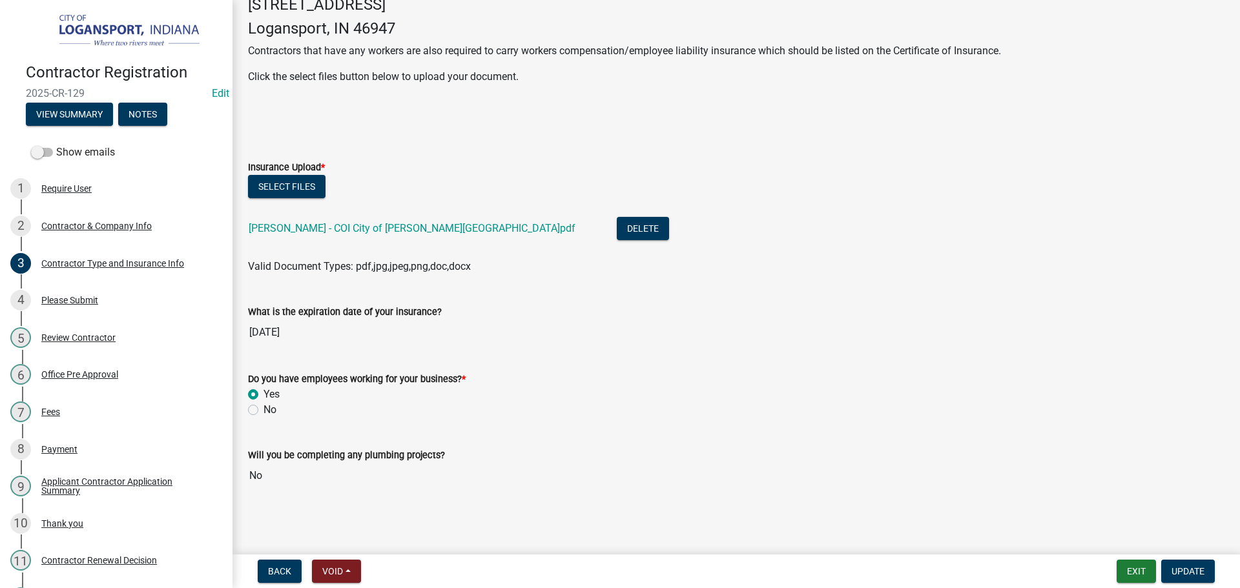
click at [254, 476] on input "No" at bounding box center [736, 476] width 976 height 26
click at [291, 183] on button "Select files" at bounding box center [286, 186] width 77 height 23
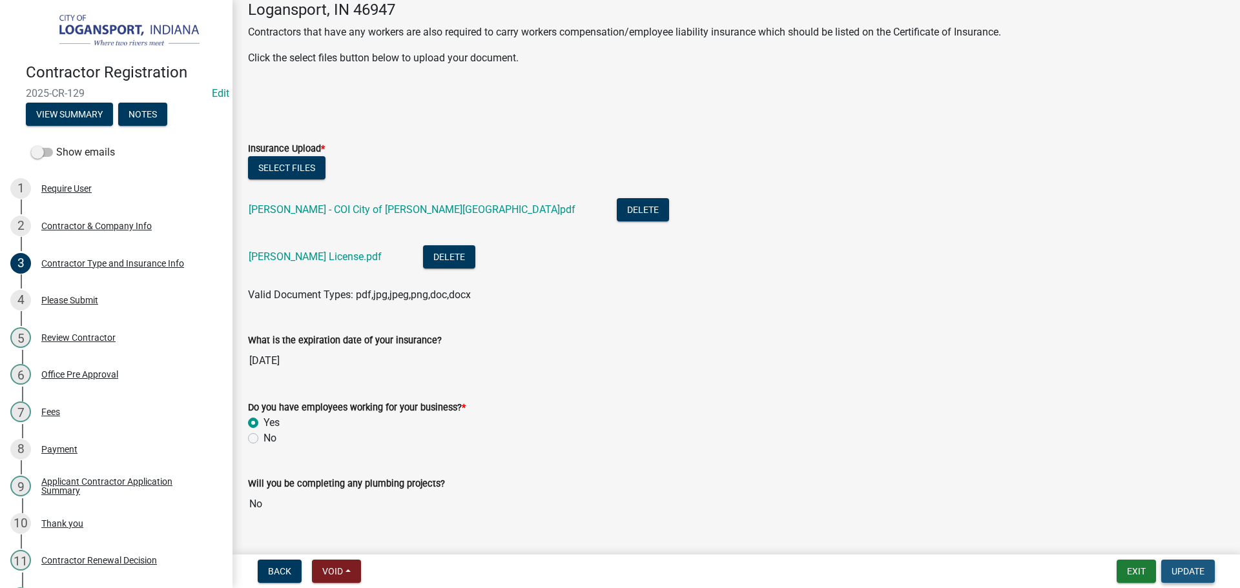
click at [1186, 572] on span "Update" at bounding box center [1187, 571] width 33 height 10
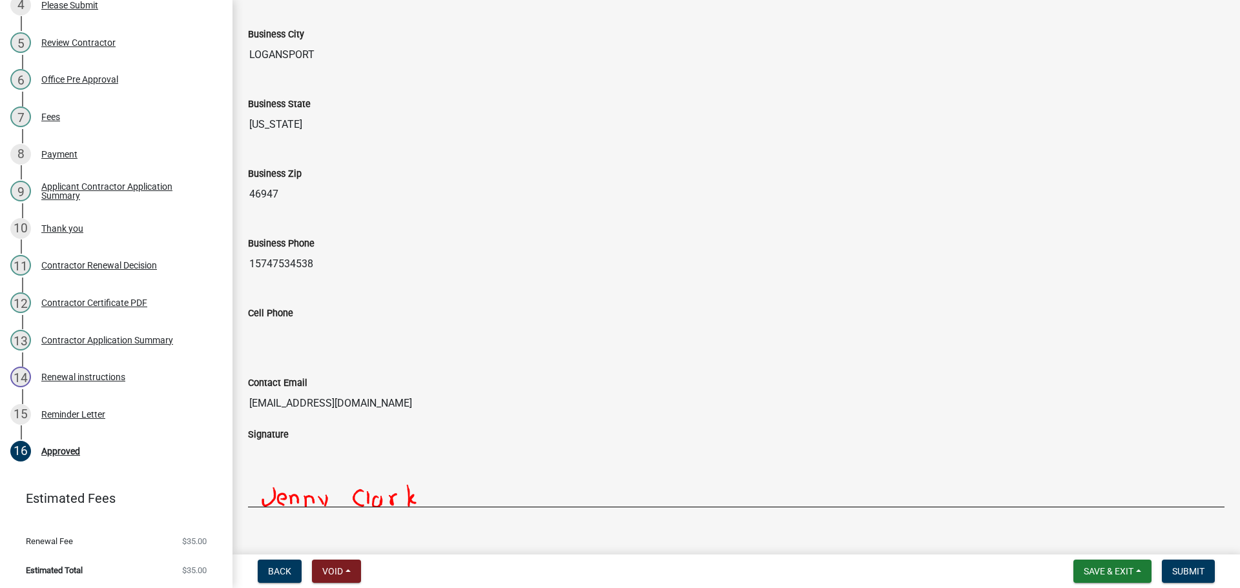
scroll to position [1108, 0]
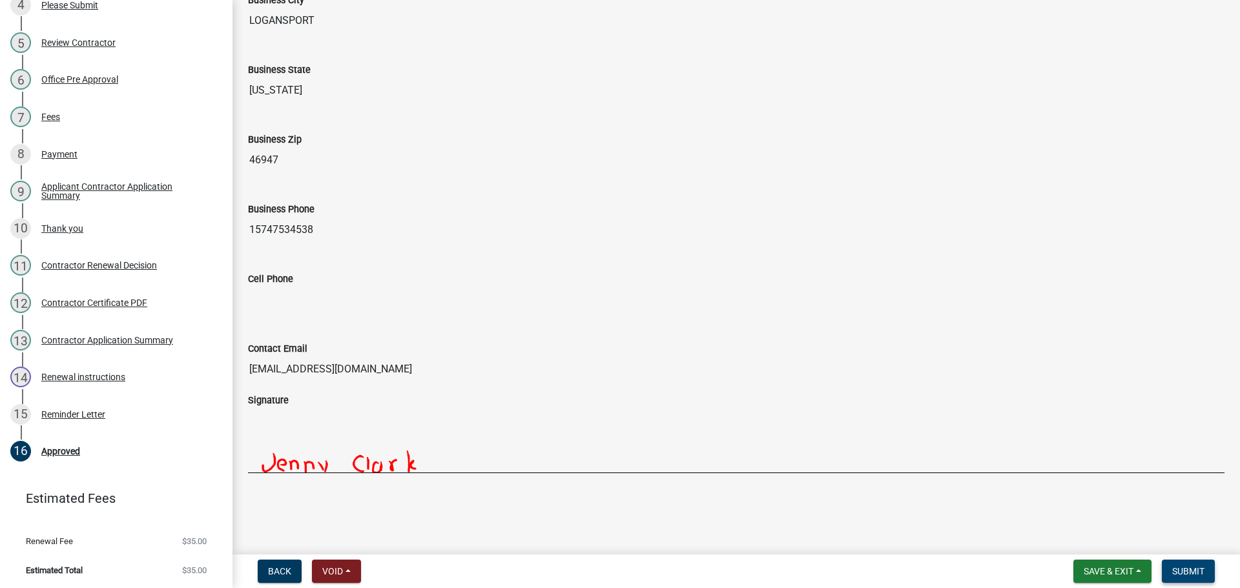
click at [1199, 566] on span "Submit" at bounding box center [1188, 571] width 32 height 10
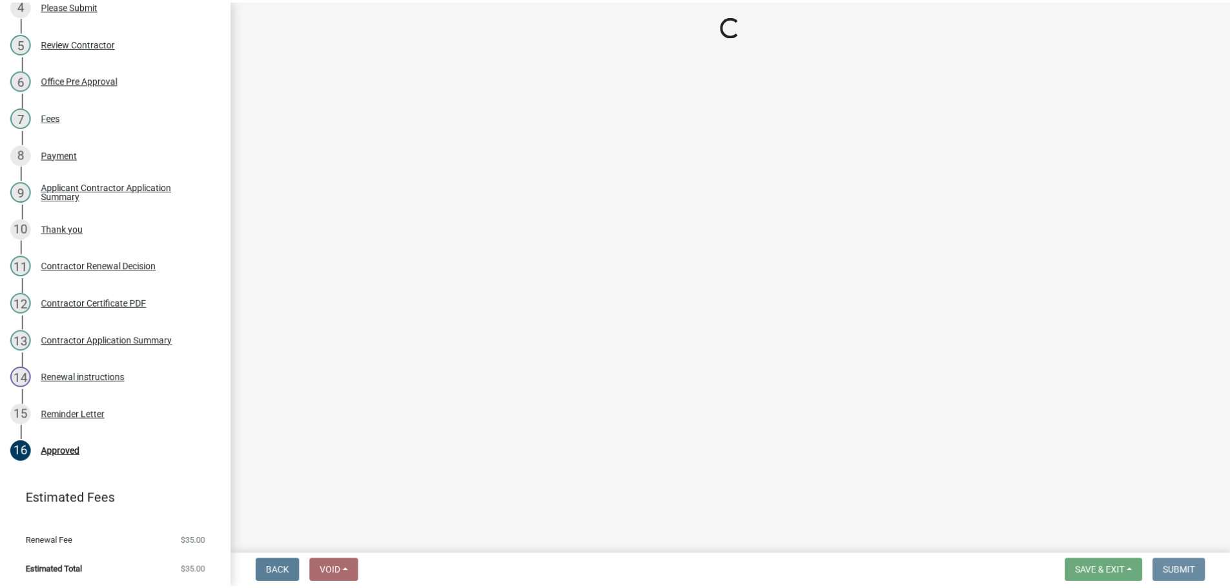
scroll to position [0, 0]
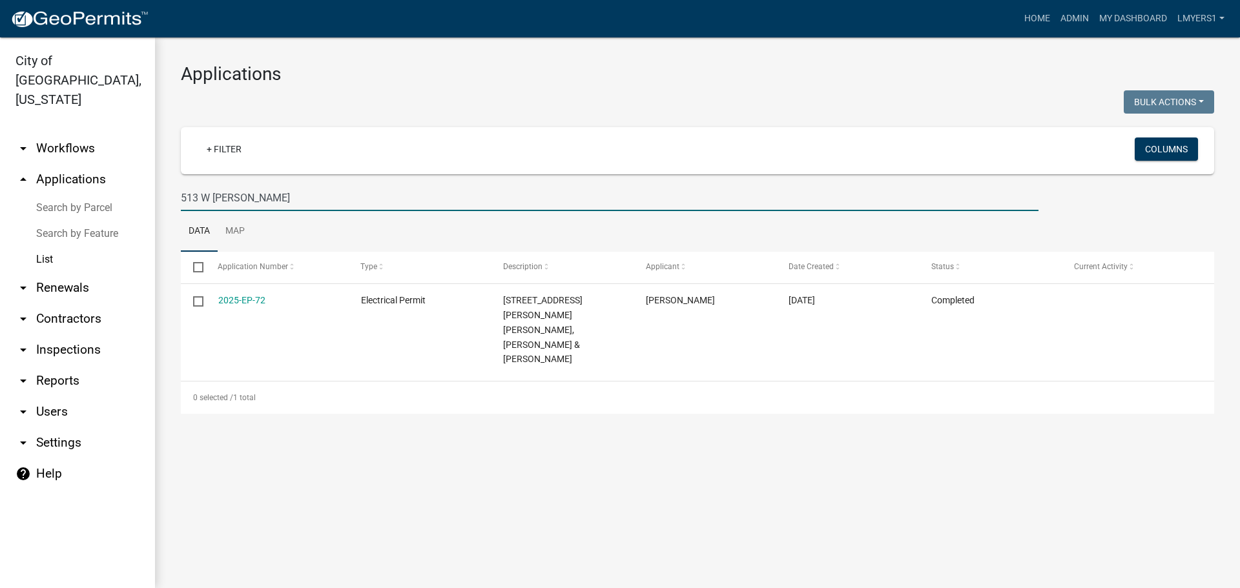
click at [273, 208] on input "513 W Clint" at bounding box center [610, 198] width 858 height 26
click at [273, 201] on input "513 W Clint" at bounding box center [610, 198] width 858 height 26
type input "217 E Colum"
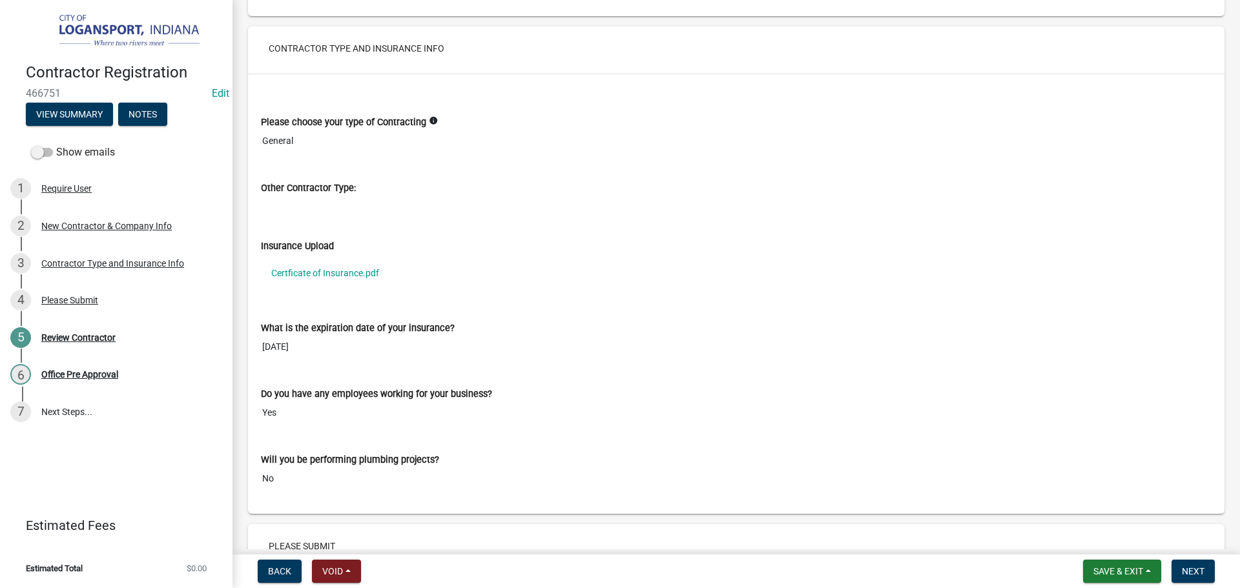
scroll to position [1033, 0]
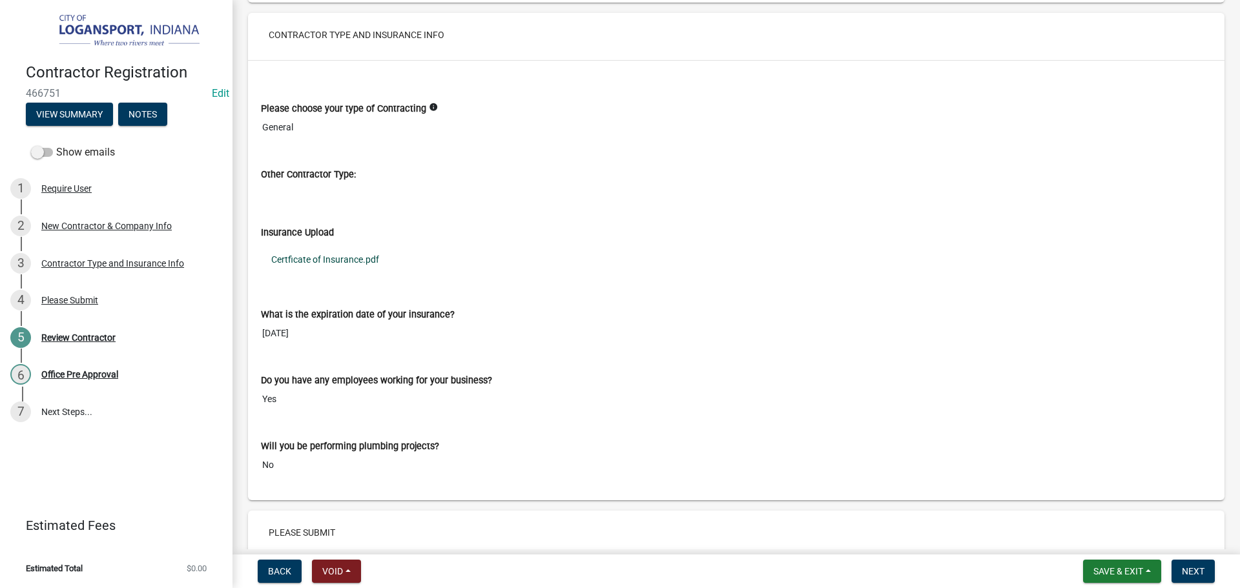
click at [339, 261] on link "Certficate of Insurance.pdf" at bounding box center [736, 260] width 951 height 30
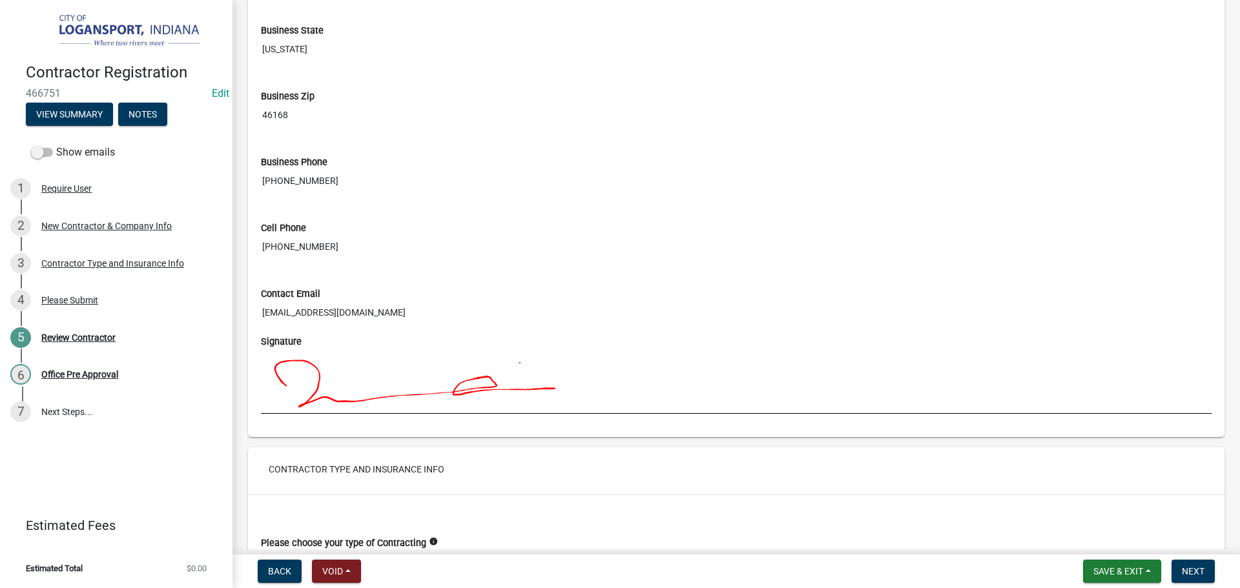
scroll to position [614, 0]
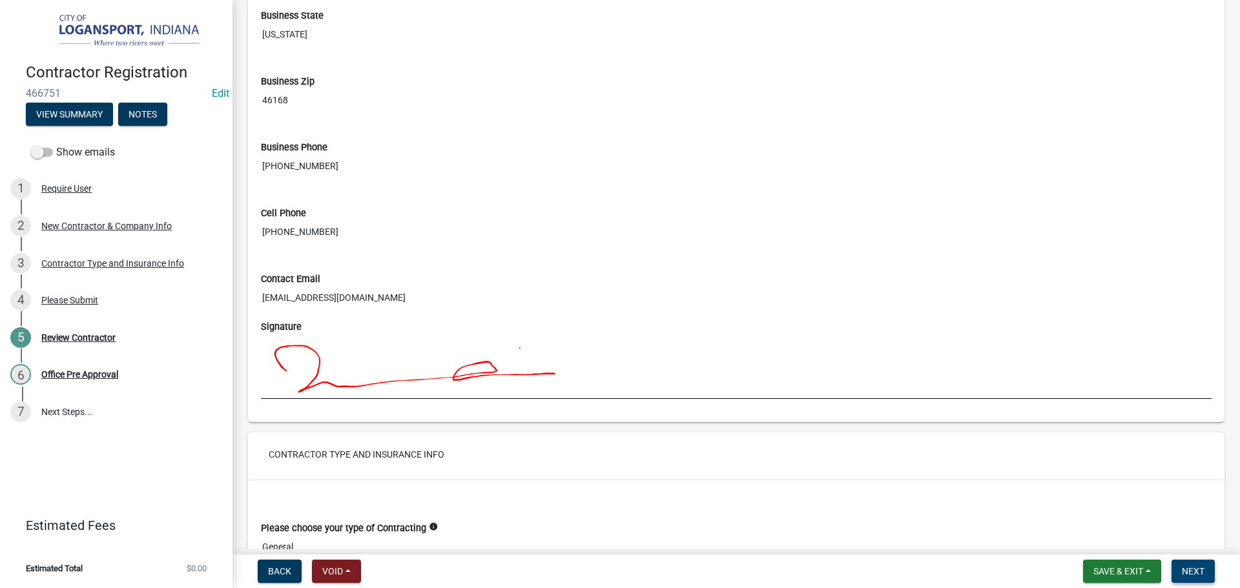
click at [1207, 571] on button "Next" at bounding box center [1192, 571] width 43 height 23
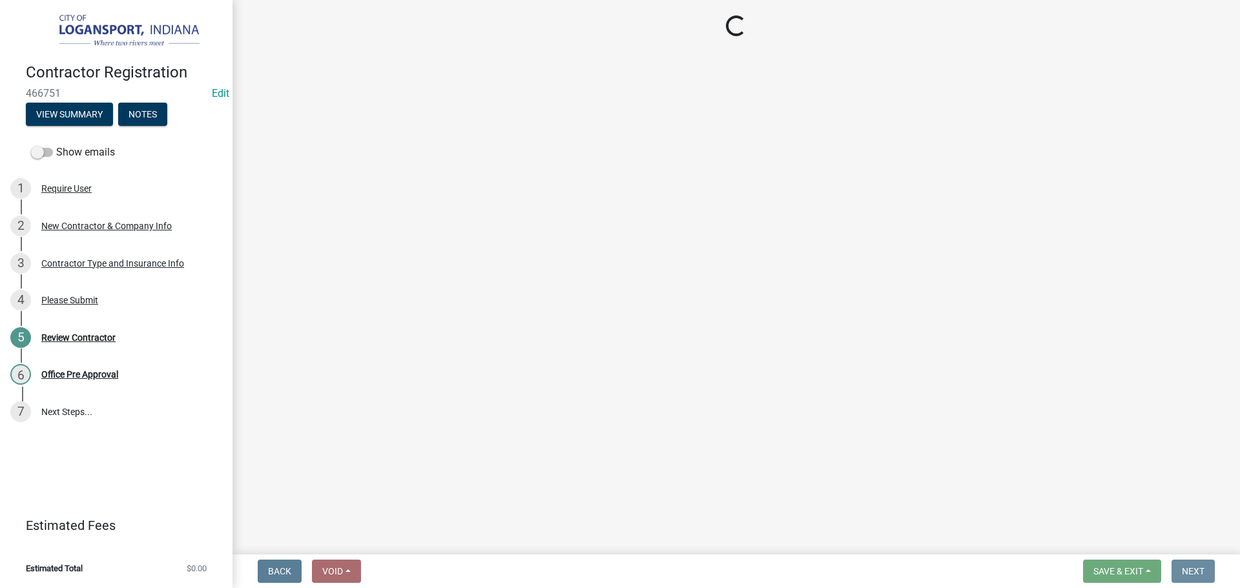
scroll to position [0, 0]
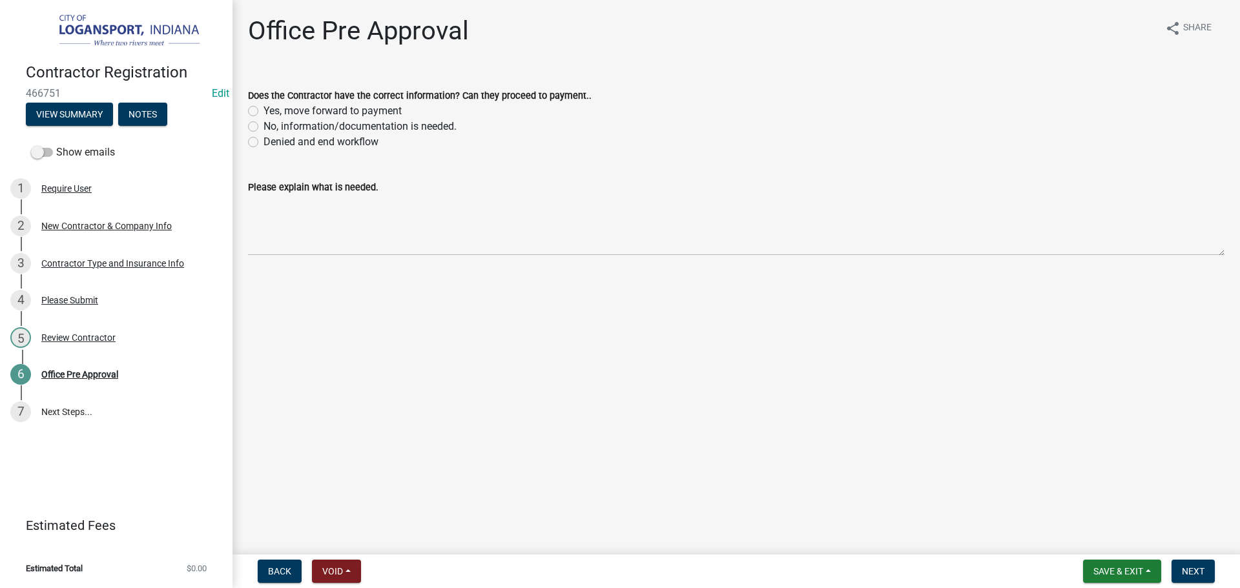
click at [245, 108] on div "Does the Contractor have the correct information? Can they proceed to payment..…" at bounding box center [736, 110] width 996 height 77
click at [259, 110] on div "Yes, move forward to payment" at bounding box center [736, 110] width 976 height 15
click at [263, 109] on label "Yes, move forward to payment" at bounding box center [332, 110] width 138 height 15
click at [263, 109] on input "Yes, move forward to payment" at bounding box center [267, 107] width 8 height 8
radio input "true"
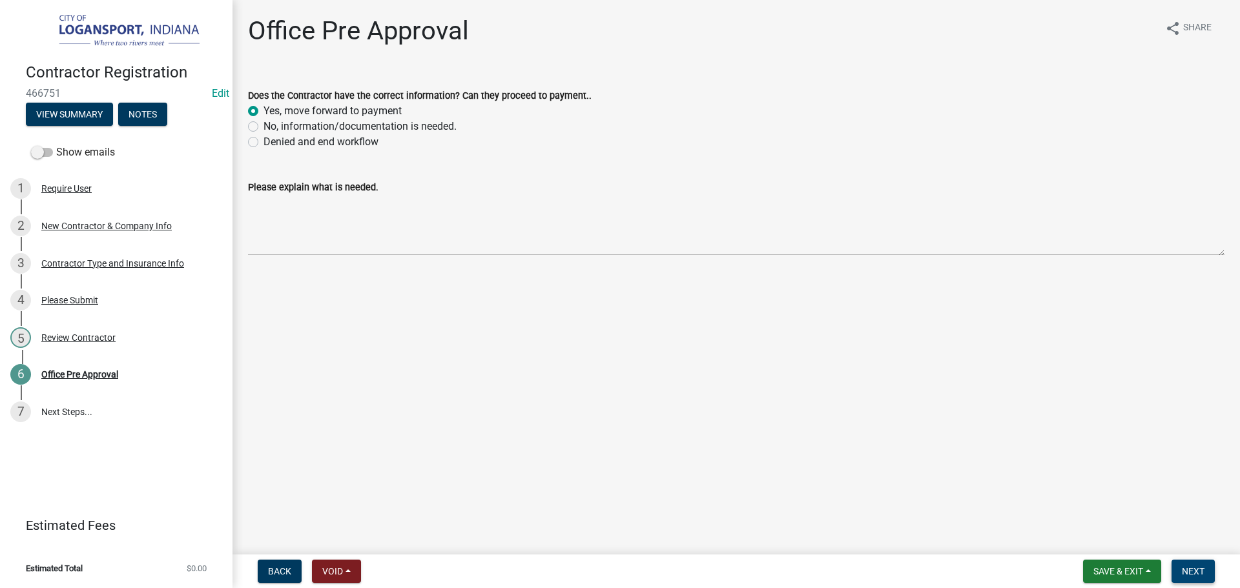
click at [1195, 572] on span "Next" at bounding box center [1193, 571] width 23 height 10
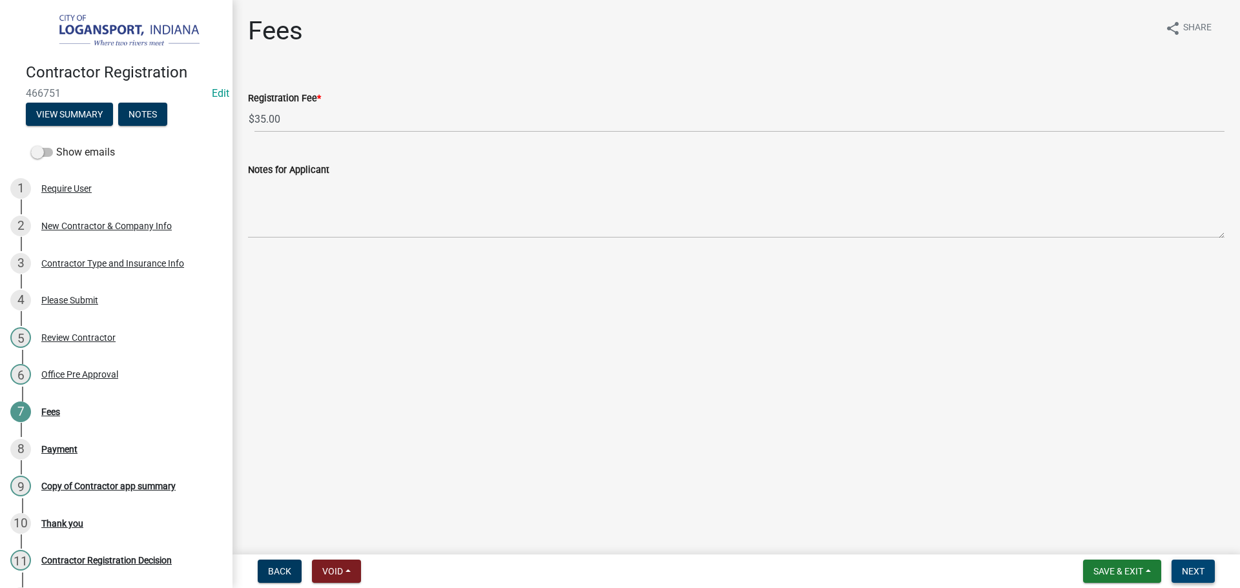
click at [1192, 579] on button "Next" at bounding box center [1192, 571] width 43 height 23
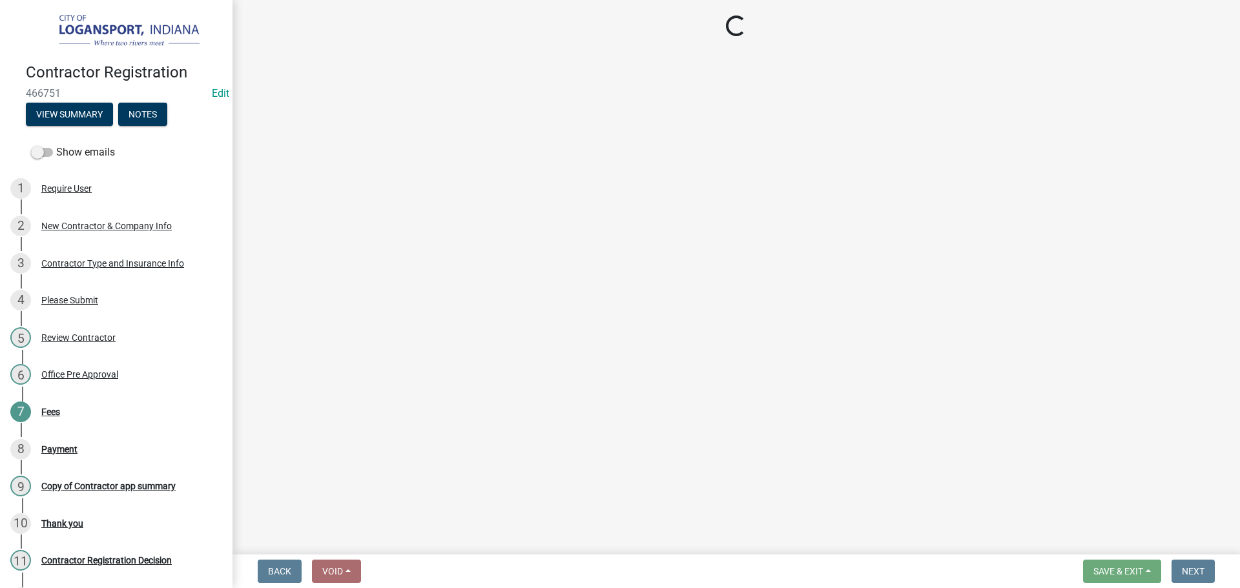
select select "3: 3"
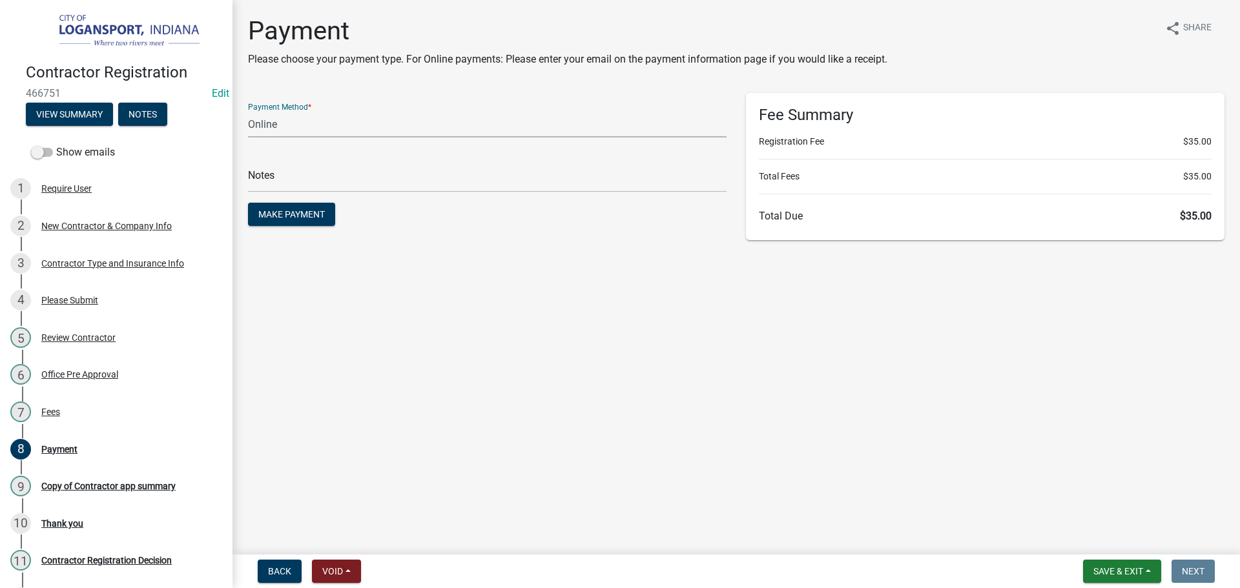
click at [326, 129] on select "Credit Card POS Check Cash Online" at bounding box center [487, 124] width 479 height 26
drag, startPoint x: 659, startPoint y: 432, endPoint x: 676, endPoint y: 429, distance: 16.5
click at [665, 429] on main "Payment Please choose your payment type. For Online payments: Please enter your…" at bounding box center [735, 275] width 1007 height 550
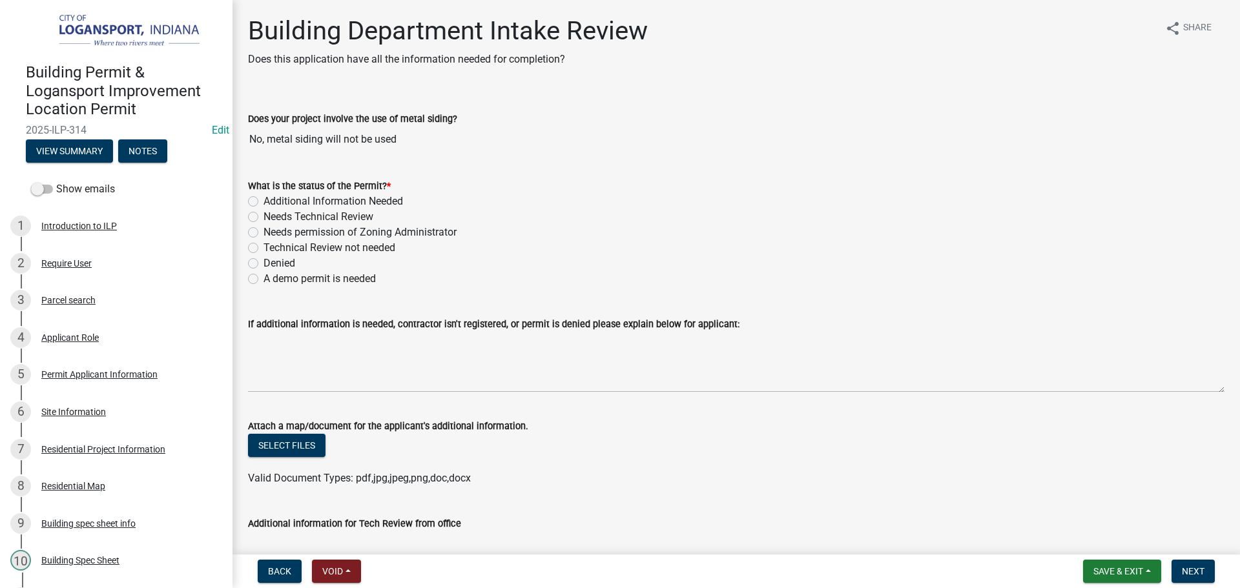
click at [263, 215] on label "Needs Technical Review" at bounding box center [318, 216] width 110 height 15
click at [263, 215] on input "Needs Technical Review" at bounding box center [267, 213] width 8 height 8
radio input "true"
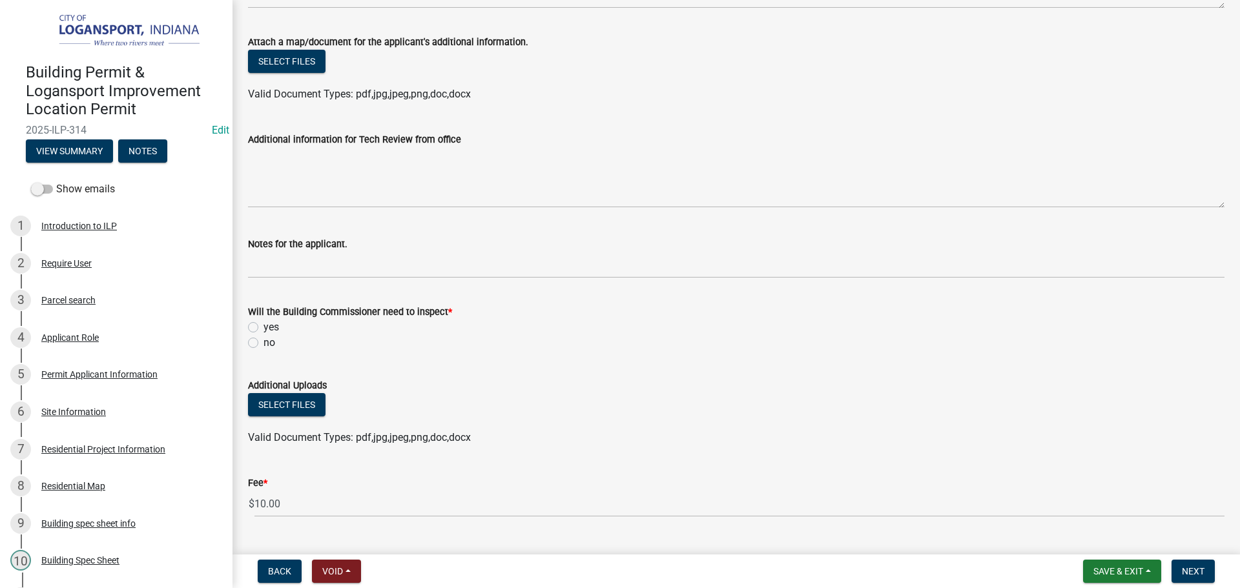
scroll to position [387, 0]
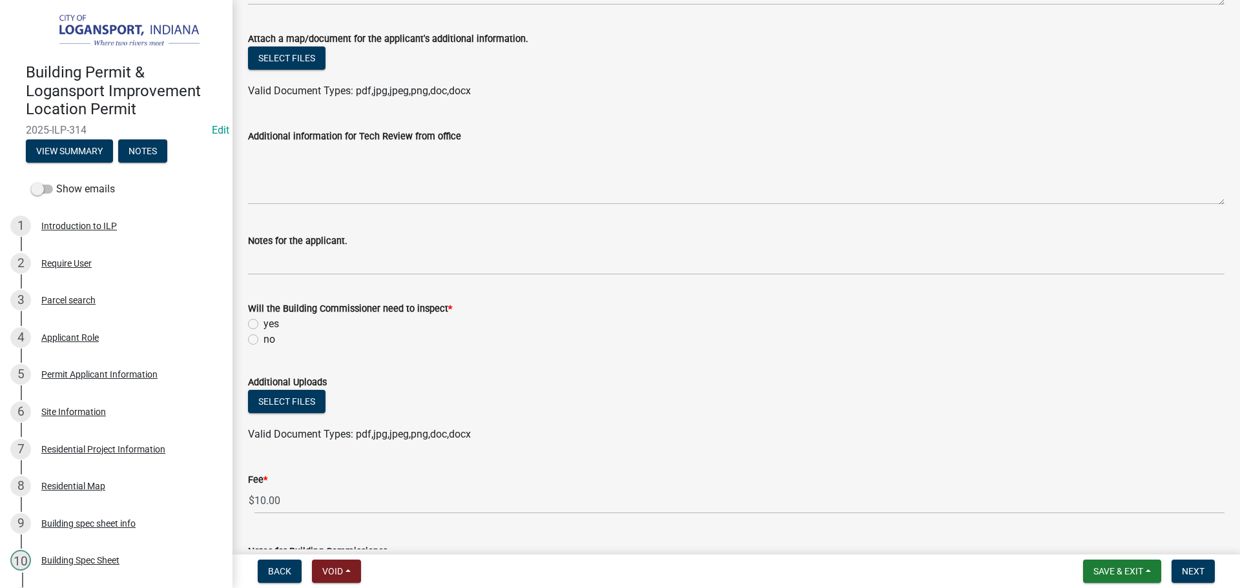
click at [253, 318] on div "yes" at bounding box center [736, 323] width 976 height 15
click at [263, 324] on label "yes" at bounding box center [270, 323] width 15 height 15
click at [263, 324] on input "yes" at bounding box center [267, 320] width 8 height 8
radio input "true"
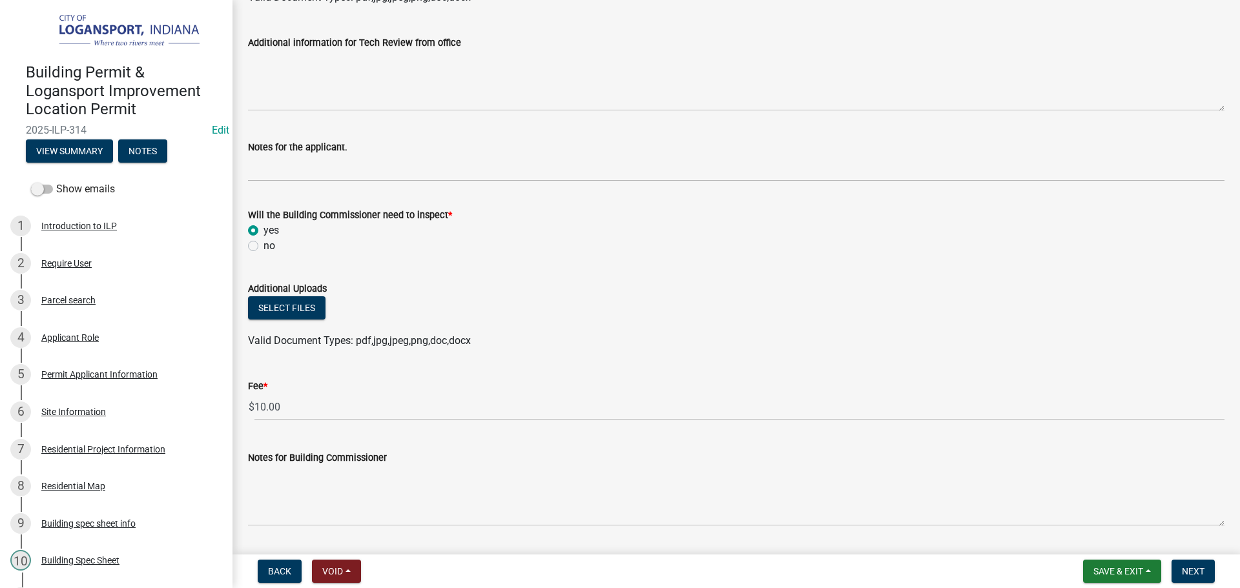
scroll to position [581, 0]
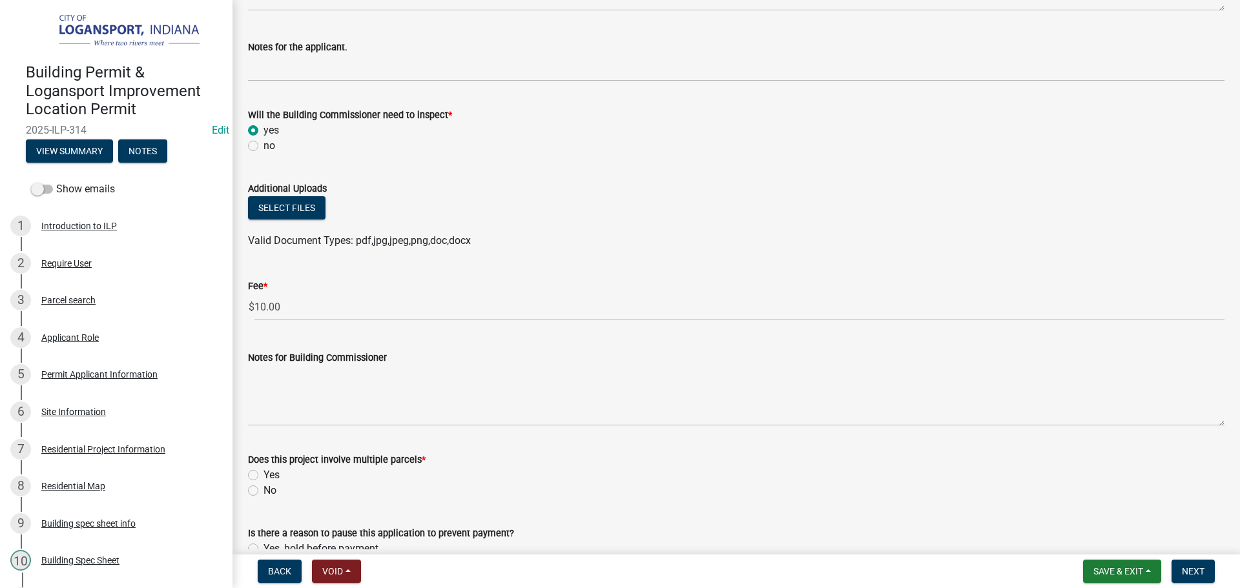
click at [263, 488] on label "No" at bounding box center [269, 490] width 13 height 15
click at [263, 488] on input "No" at bounding box center [267, 487] width 8 height 8
radio input "true"
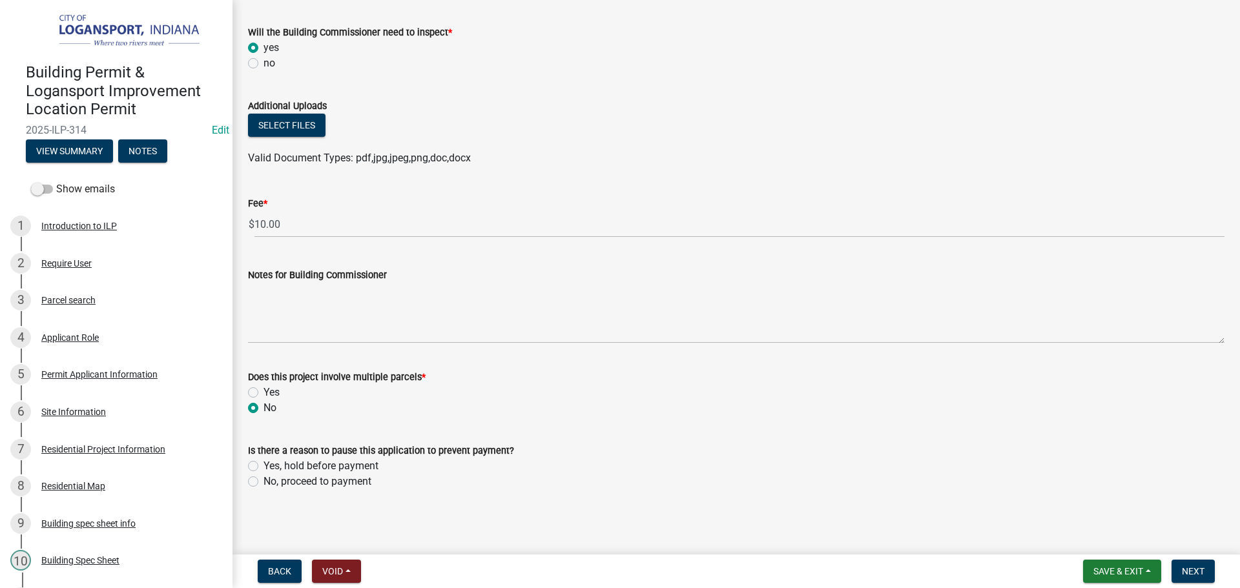
scroll to position [666, 0]
click at [263, 478] on label "No, proceed to payment" at bounding box center [317, 479] width 108 height 15
click at [263, 478] on input "No, proceed to payment" at bounding box center [267, 476] width 8 height 8
radio input "true"
click at [1206, 571] on button "Next" at bounding box center [1192, 571] width 43 height 23
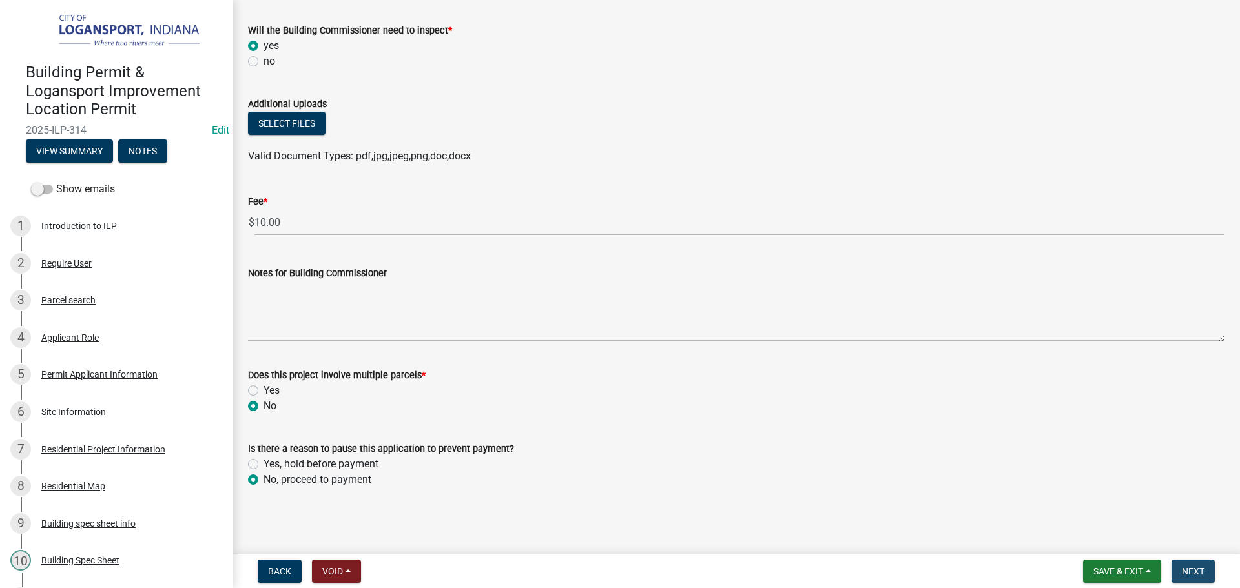
scroll to position [0, 0]
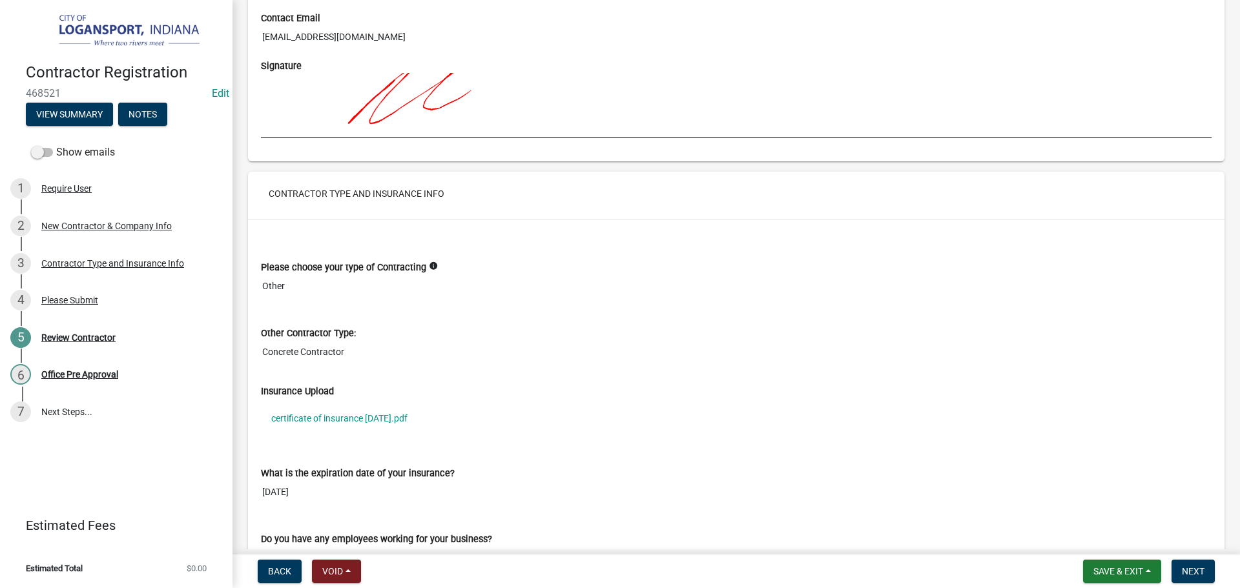
scroll to position [969, 0]
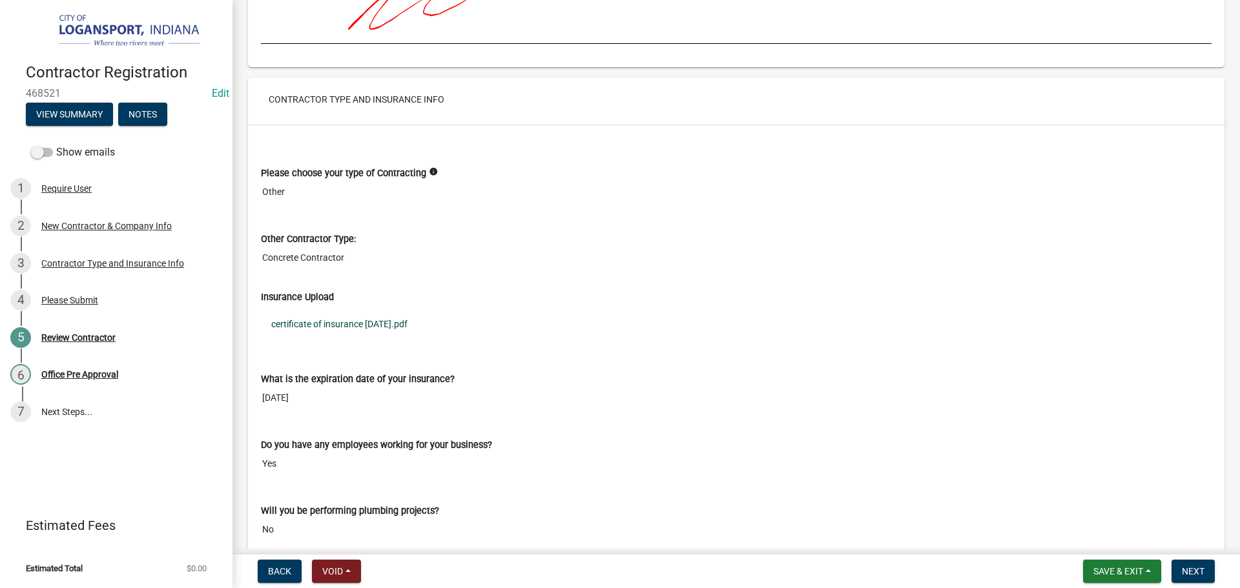
click at [323, 322] on link "certificate of insurance [DATE].pdf" at bounding box center [736, 324] width 951 height 30
click at [1196, 570] on span "Next" at bounding box center [1193, 571] width 23 height 10
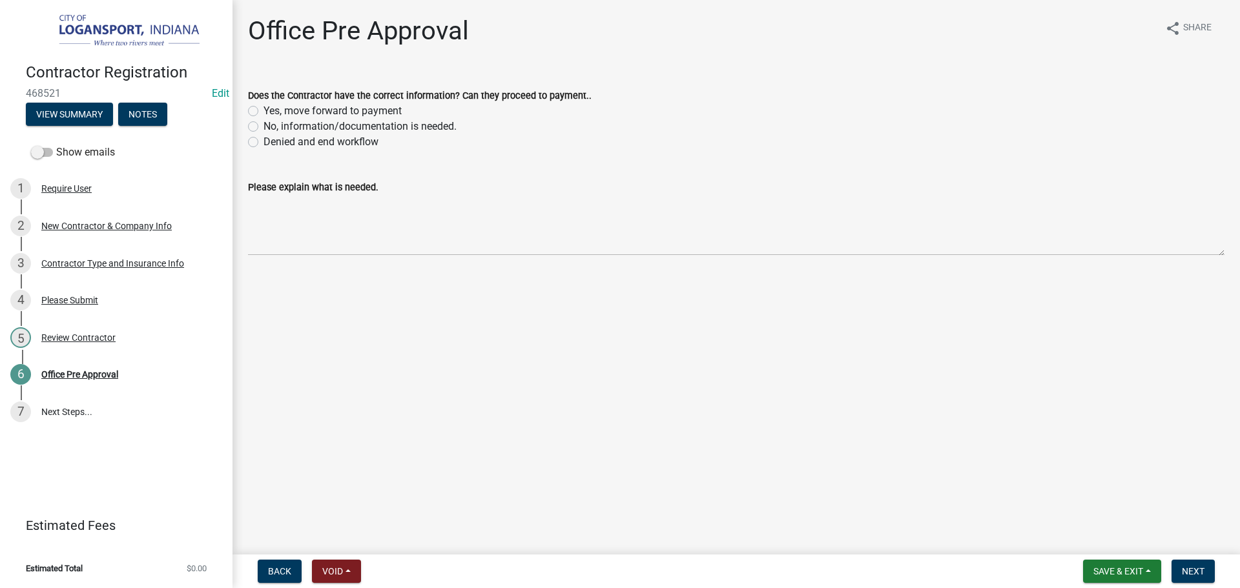
click at [263, 129] on label "No, information/documentation is needed." at bounding box center [359, 126] width 193 height 15
click at [263, 127] on input "No, information/documentation is needed." at bounding box center [267, 123] width 8 height 8
radio input "true"
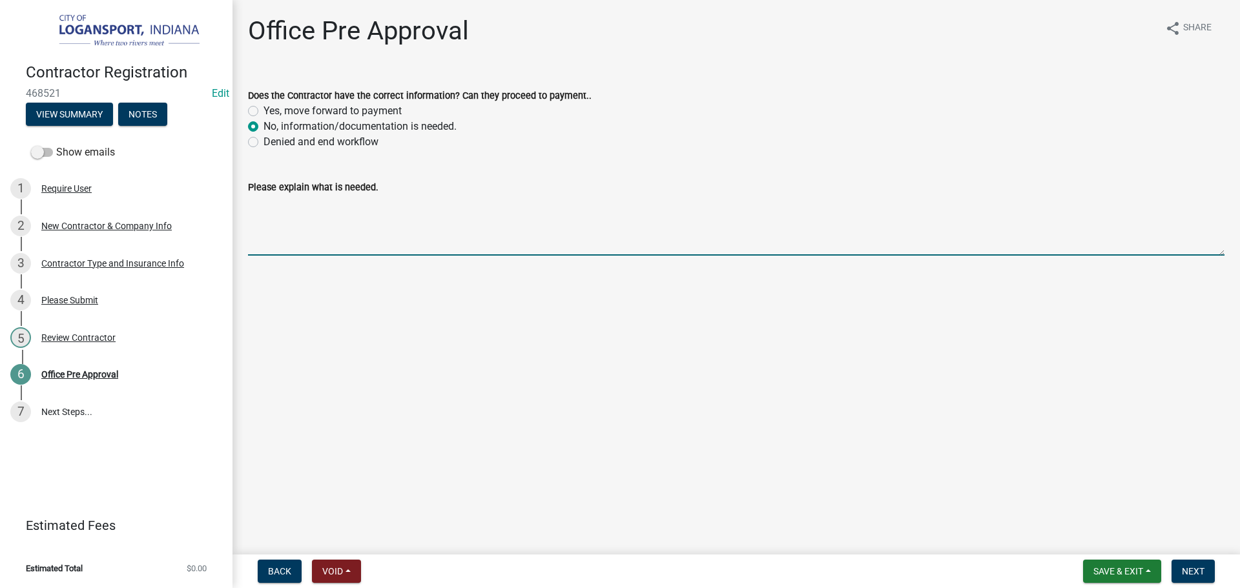
click at [288, 230] on textarea "Please explain what is needed." at bounding box center [736, 225] width 976 height 61
click at [365, 205] on textarea "All Contractors with additonal a" at bounding box center [736, 225] width 976 height 61
click at [411, 206] on textarea "All Contractors with additional a" at bounding box center [736, 225] width 976 height 61
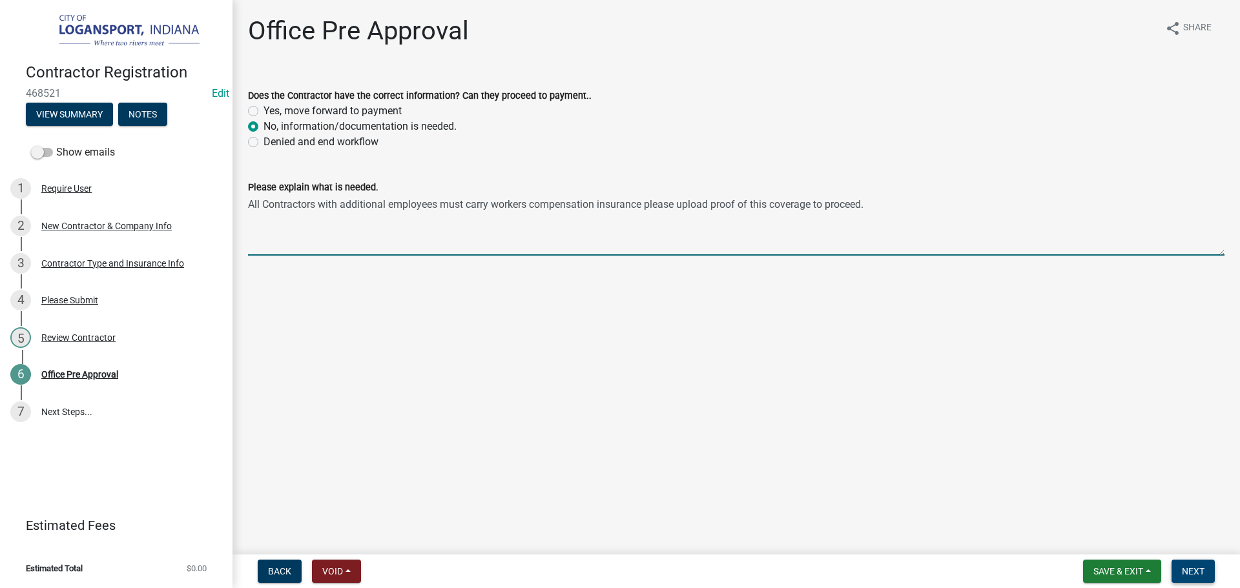
type textarea "All Contractors with additional employees must carry workers compensation insur…"
click at [1204, 568] on span "Next" at bounding box center [1193, 571] width 23 height 10
